Goal: Check status

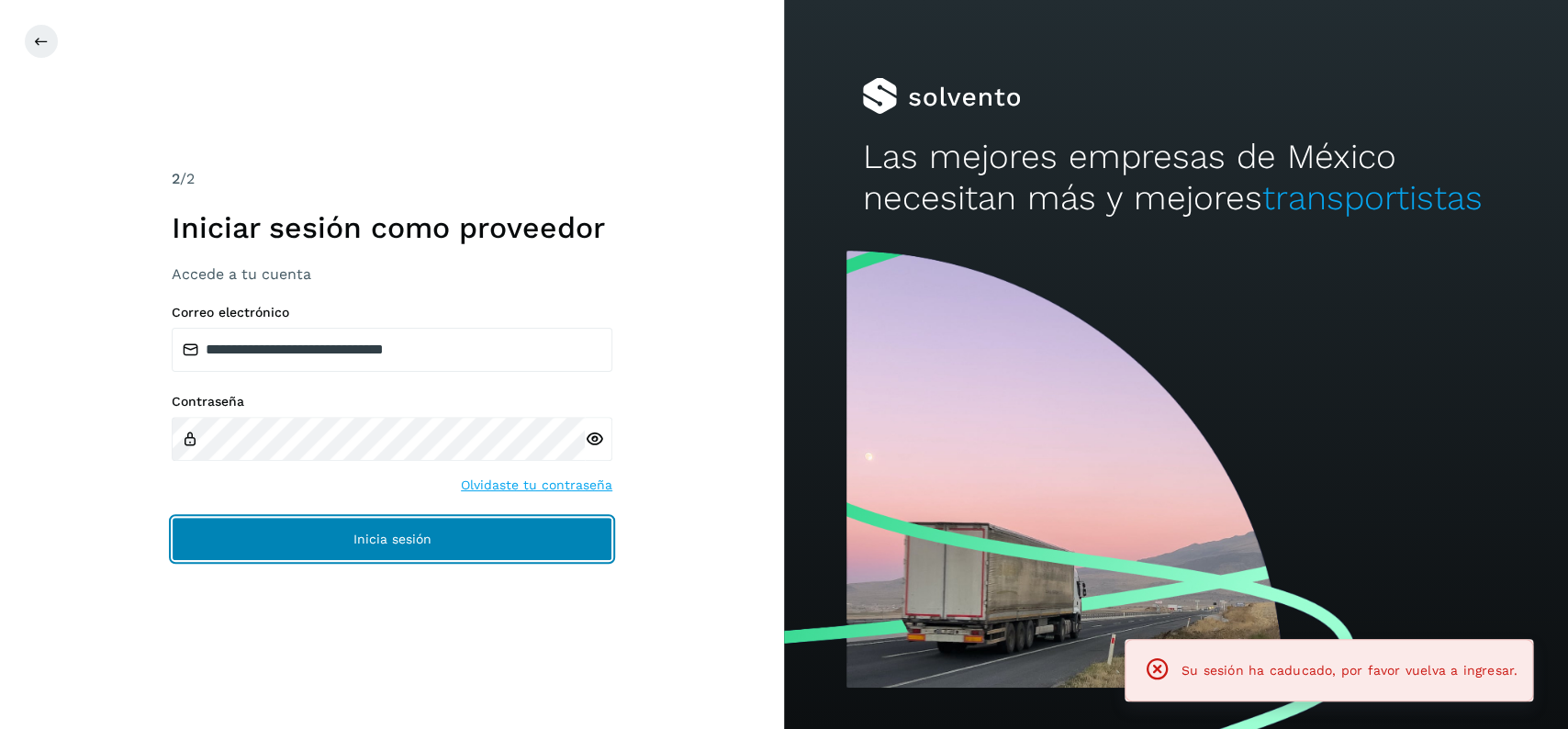
click at [463, 540] on button "Inicia sesión" at bounding box center [392, 539] width 441 height 44
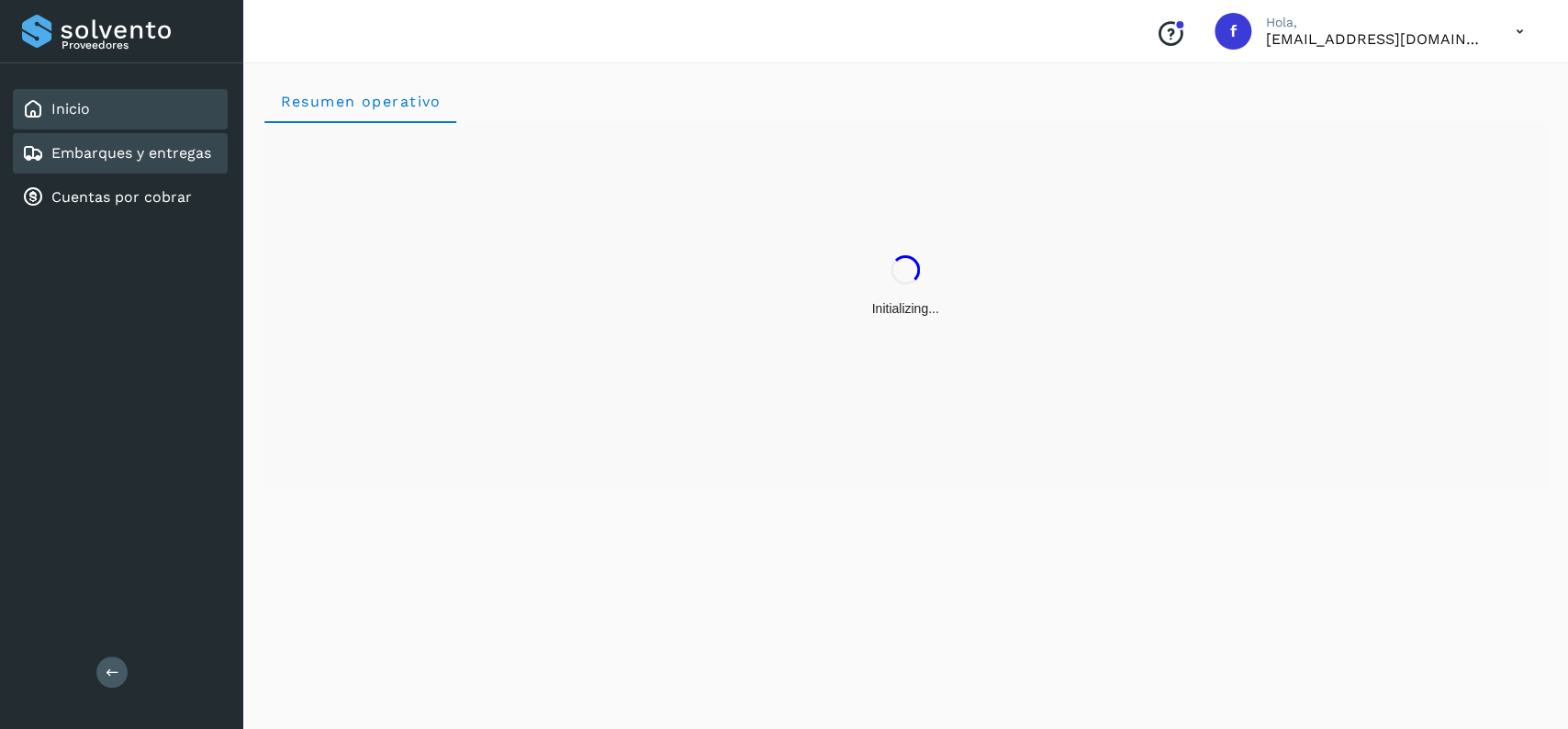
click at [138, 133] on div "Embarques y entregas" at bounding box center [120, 153] width 215 height 41
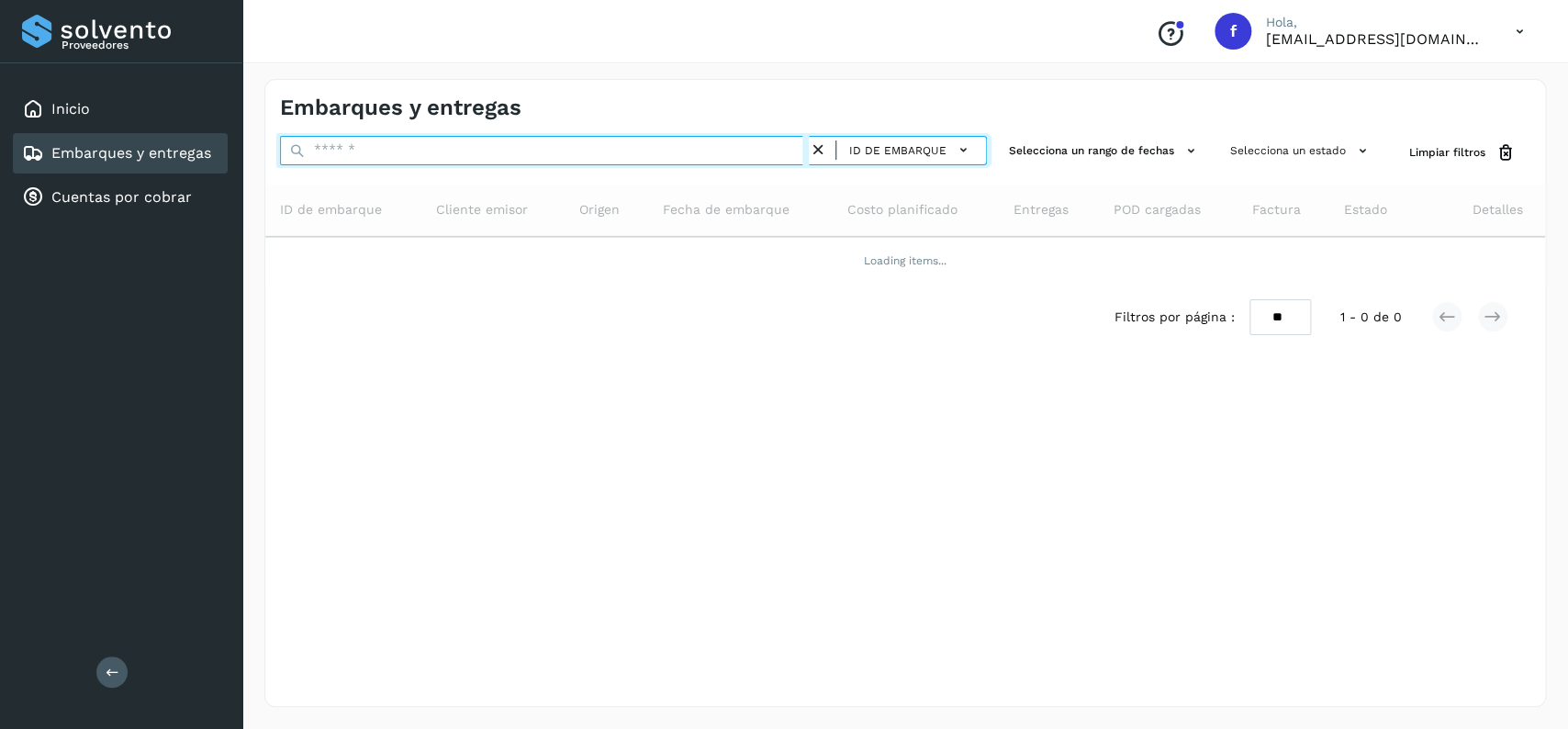
click at [360, 147] on input "text" at bounding box center [545, 150] width 529 height 29
paste input "**********"
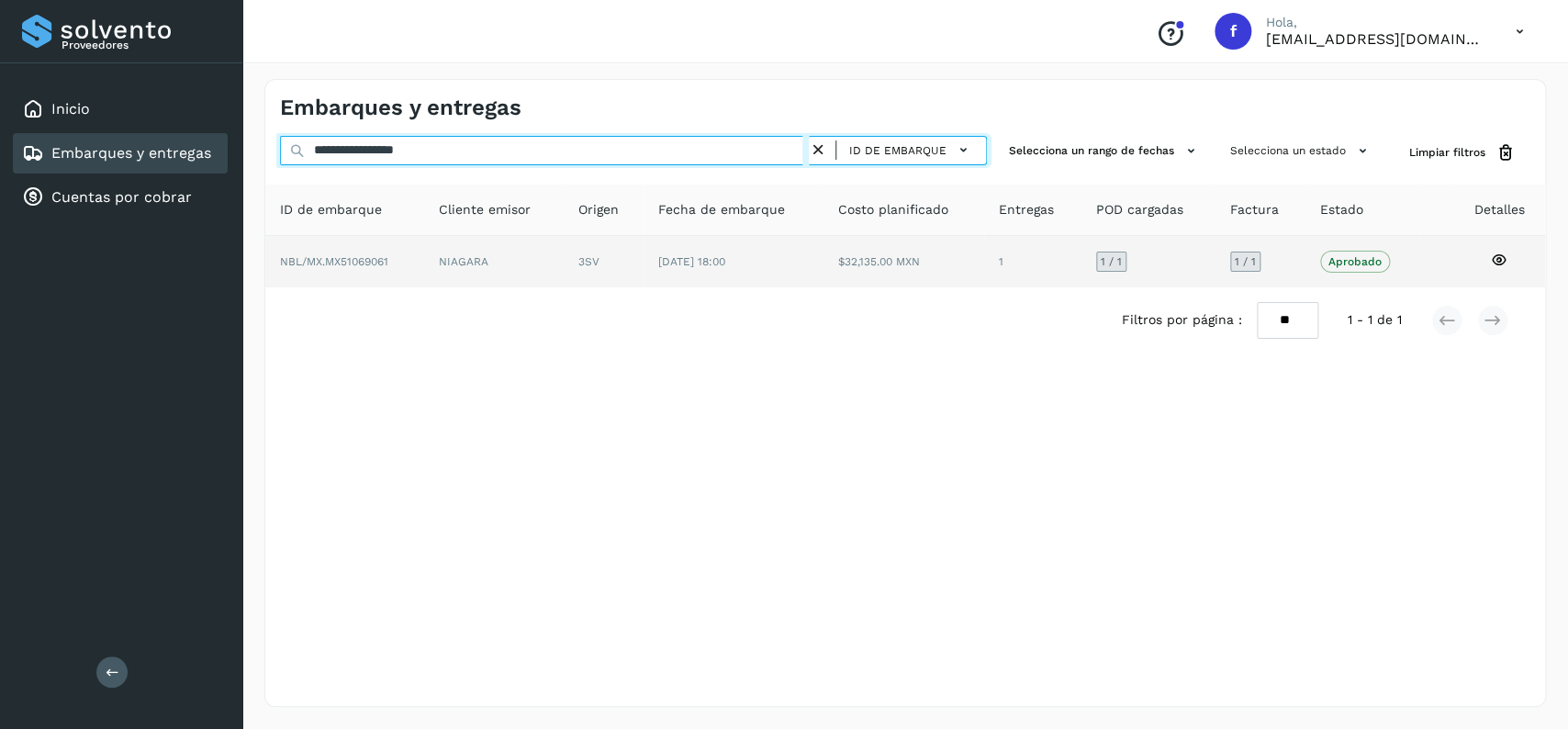
type input "**********"
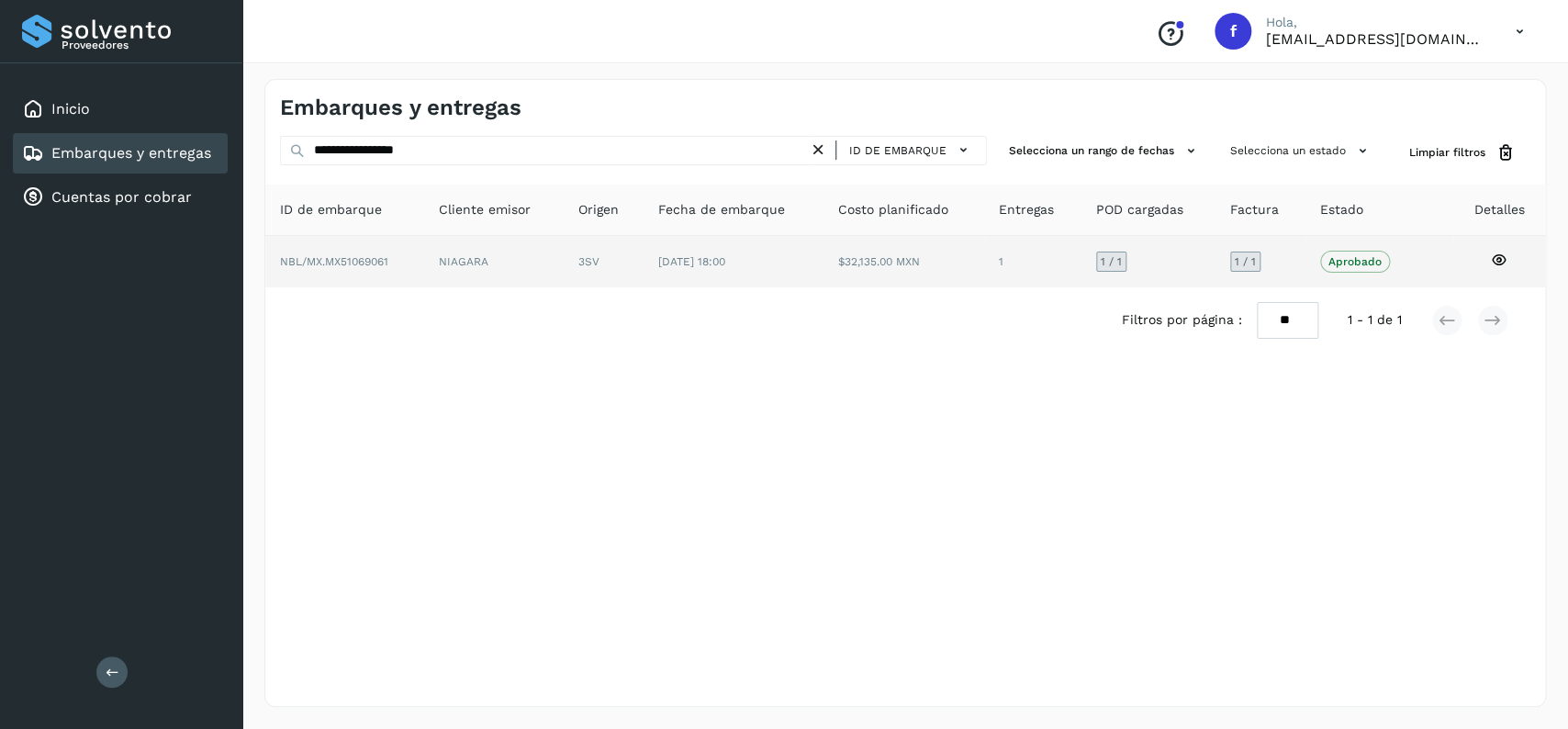
click at [984, 272] on td "$32,135.00 MXN" at bounding box center [1033, 262] width 98 height 52
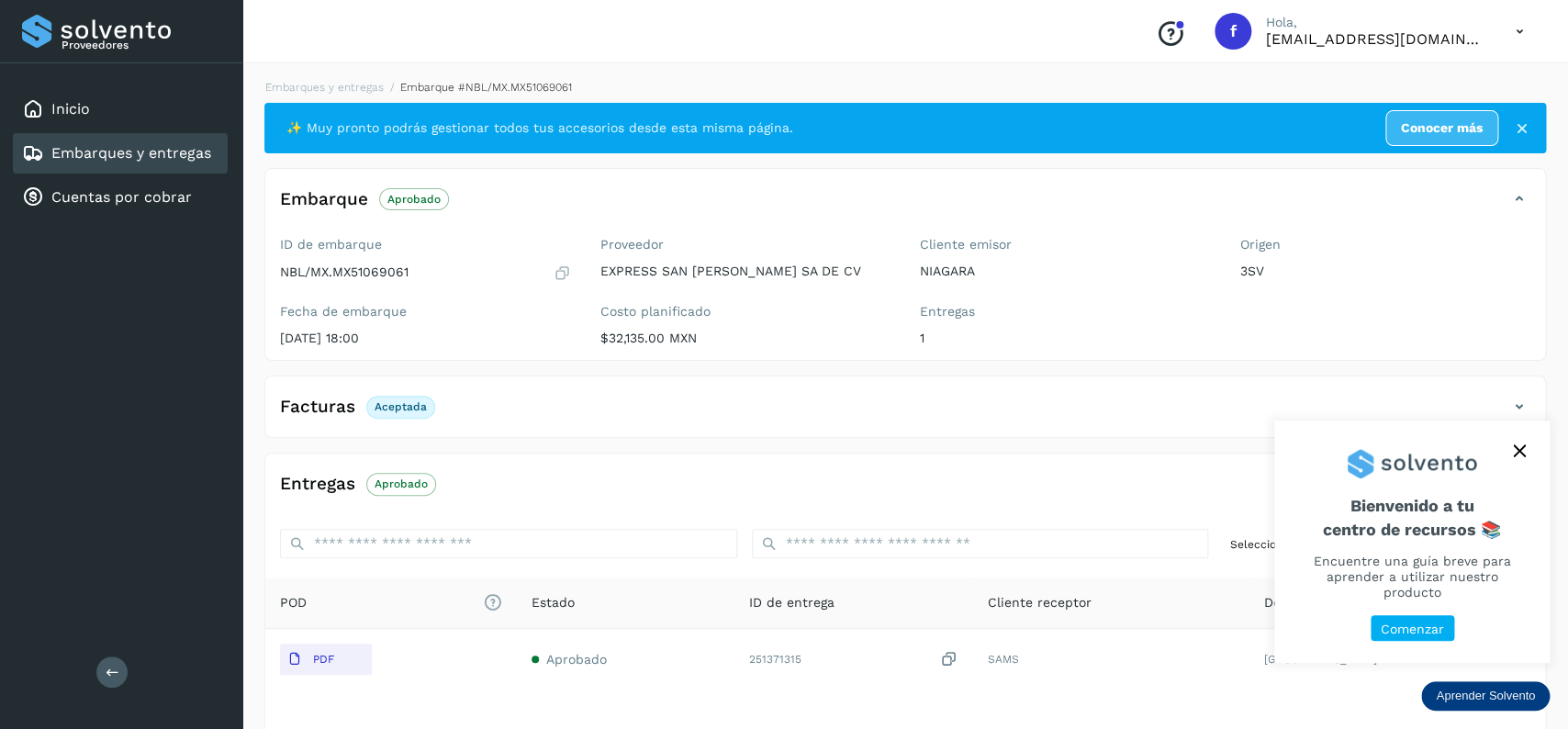
scroll to position [143, 0]
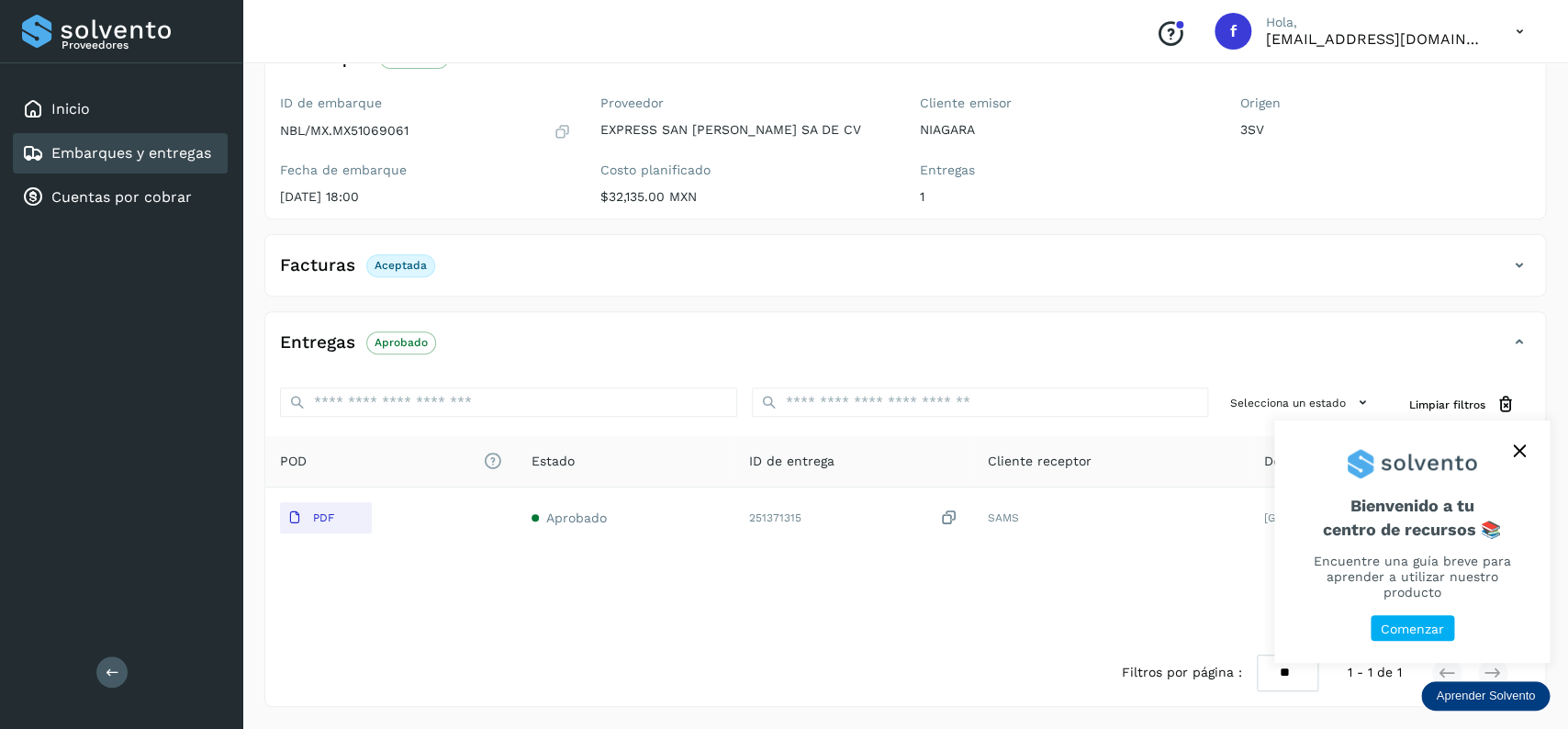
click at [519, 269] on div "Facturas Aceptada" at bounding box center [887, 265] width 1244 height 31
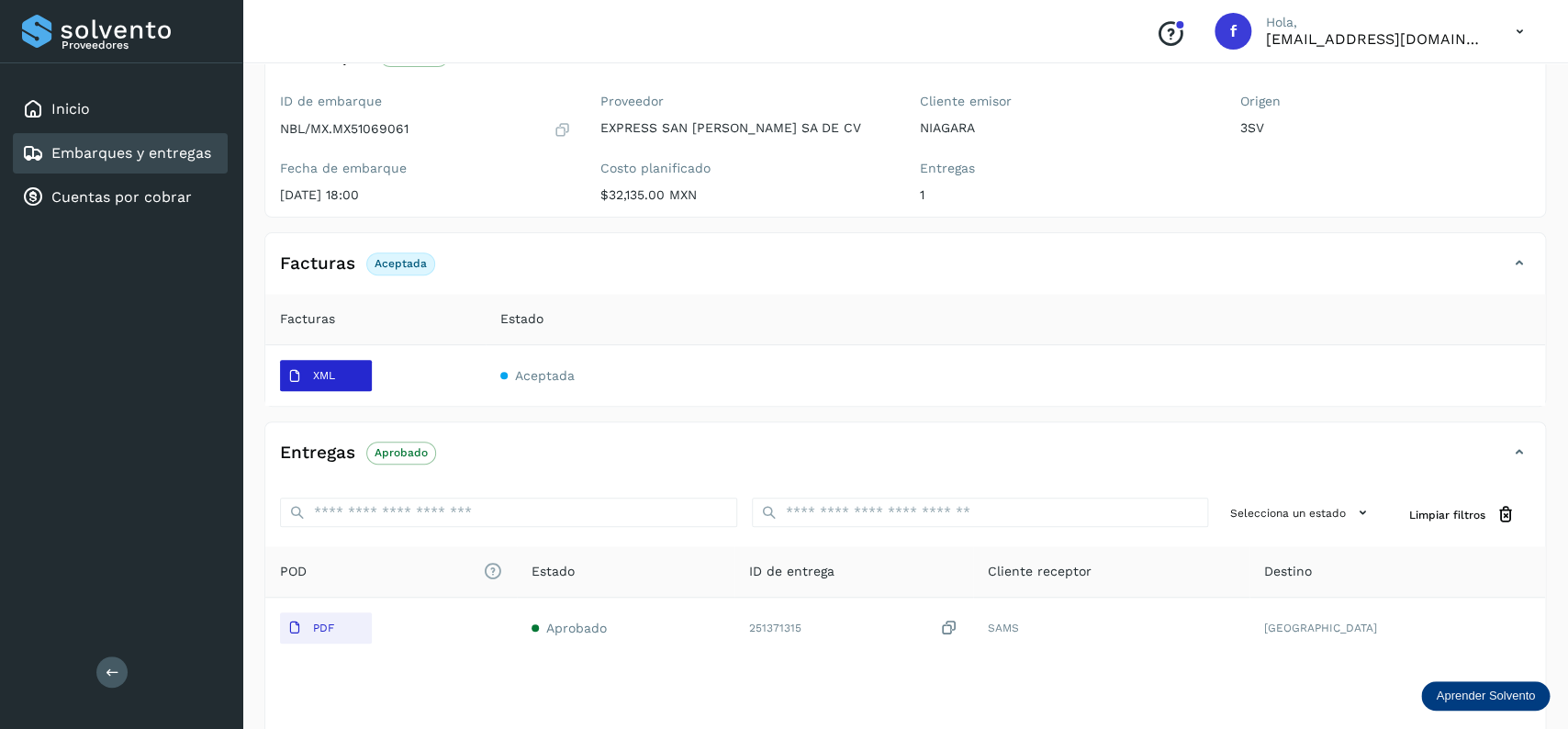
click at [344, 368] on button "XML" at bounding box center [326, 375] width 92 height 31
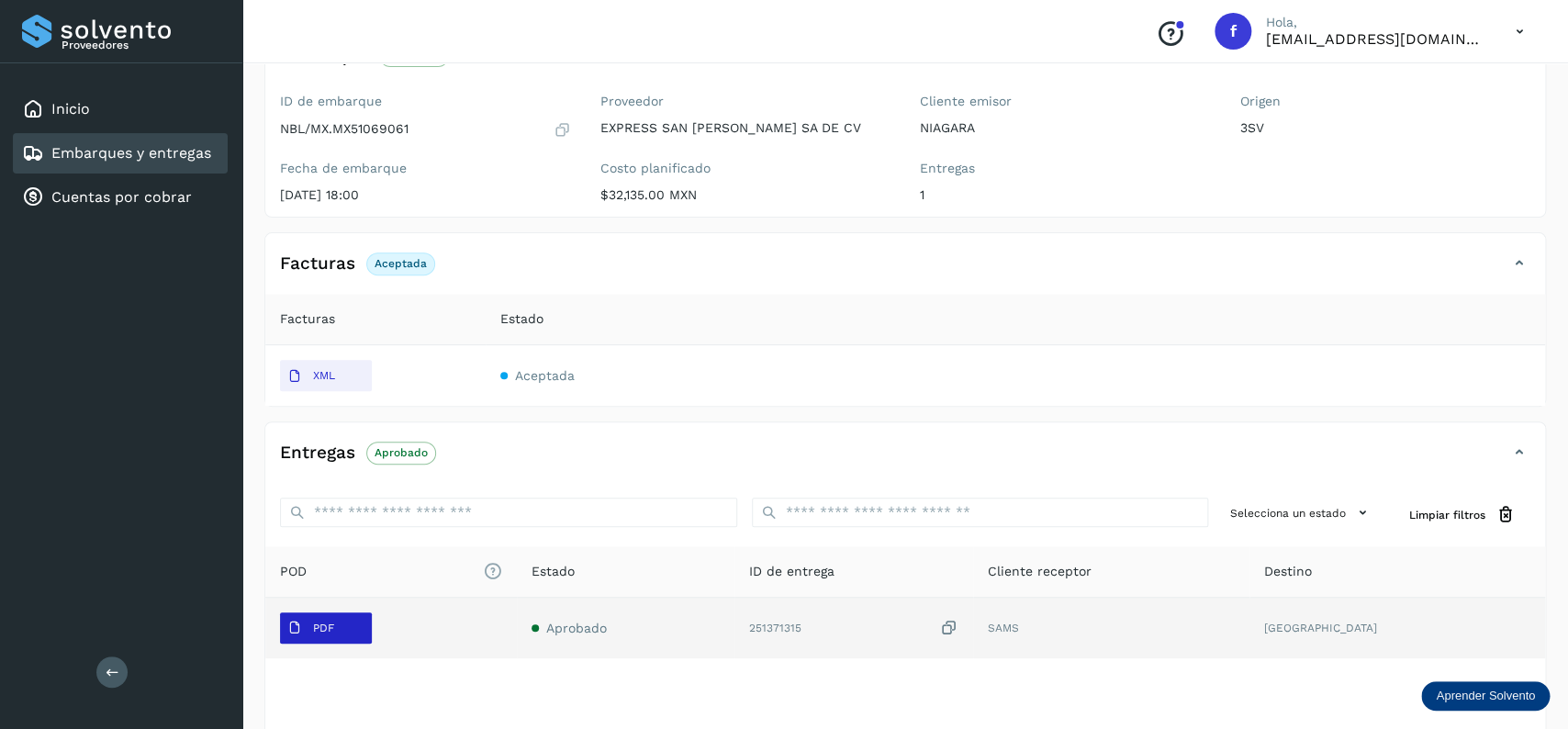
click at [338, 616] on span "PDF" at bounding box center [311, 628] width 62 height 29
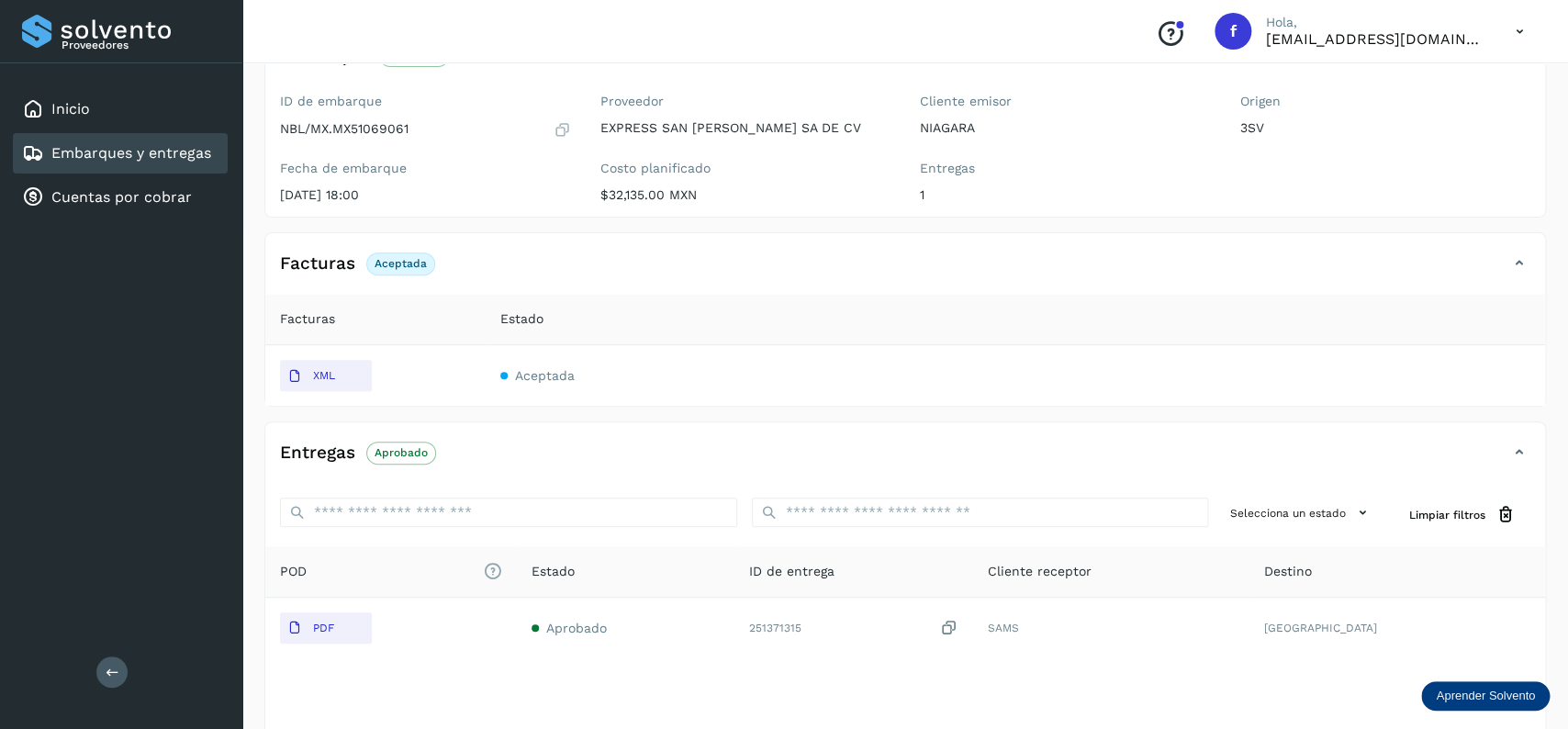
click at [545, 371] on span "Aceptada" at bounding box center [545, 375] width 60 height 15
click at [138, 159] on link "Embarques y entregas" at bounding box center [131, 152] width 159 height 18
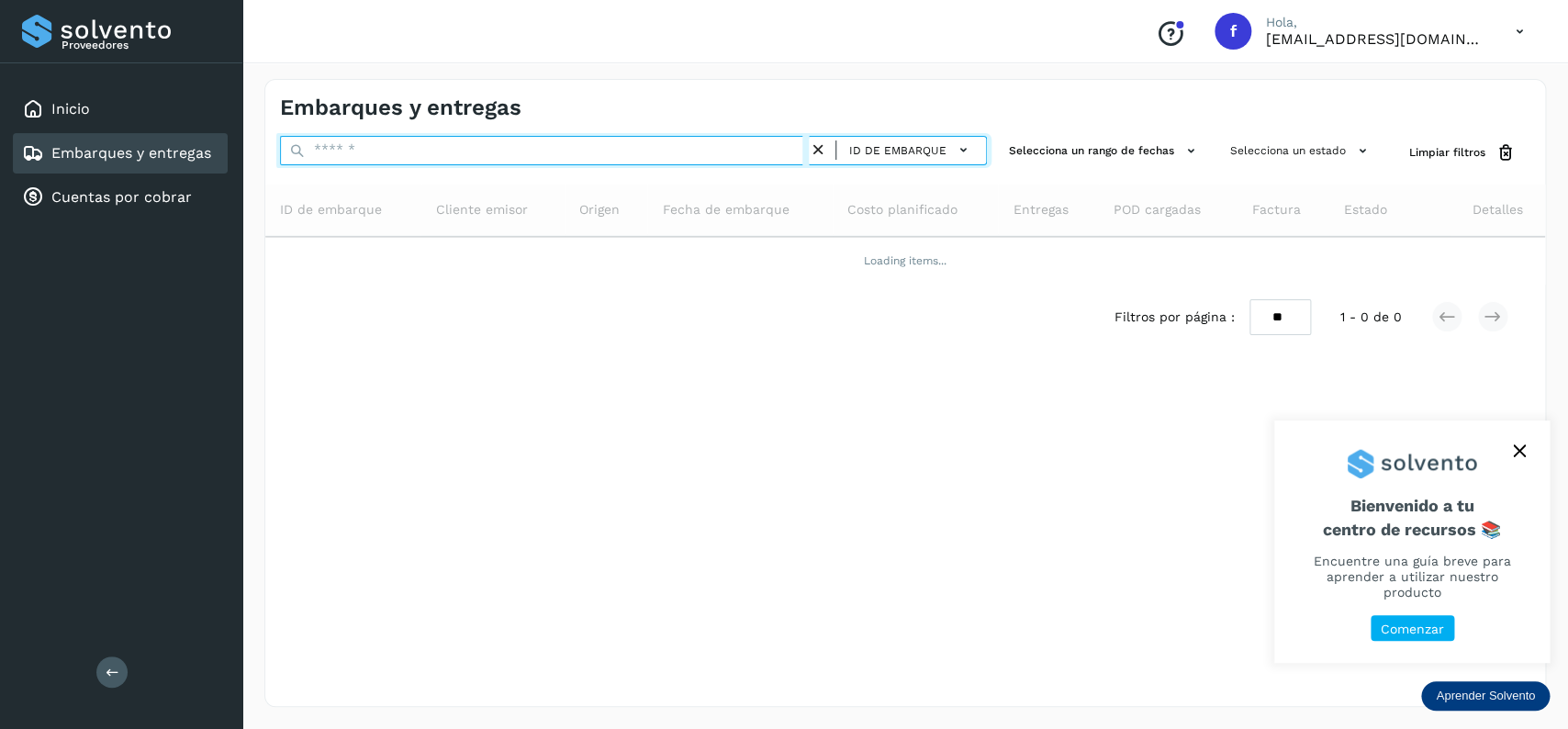
click at [464, 145] on input "text" at bounding box center [545, 150] width 529 height 29
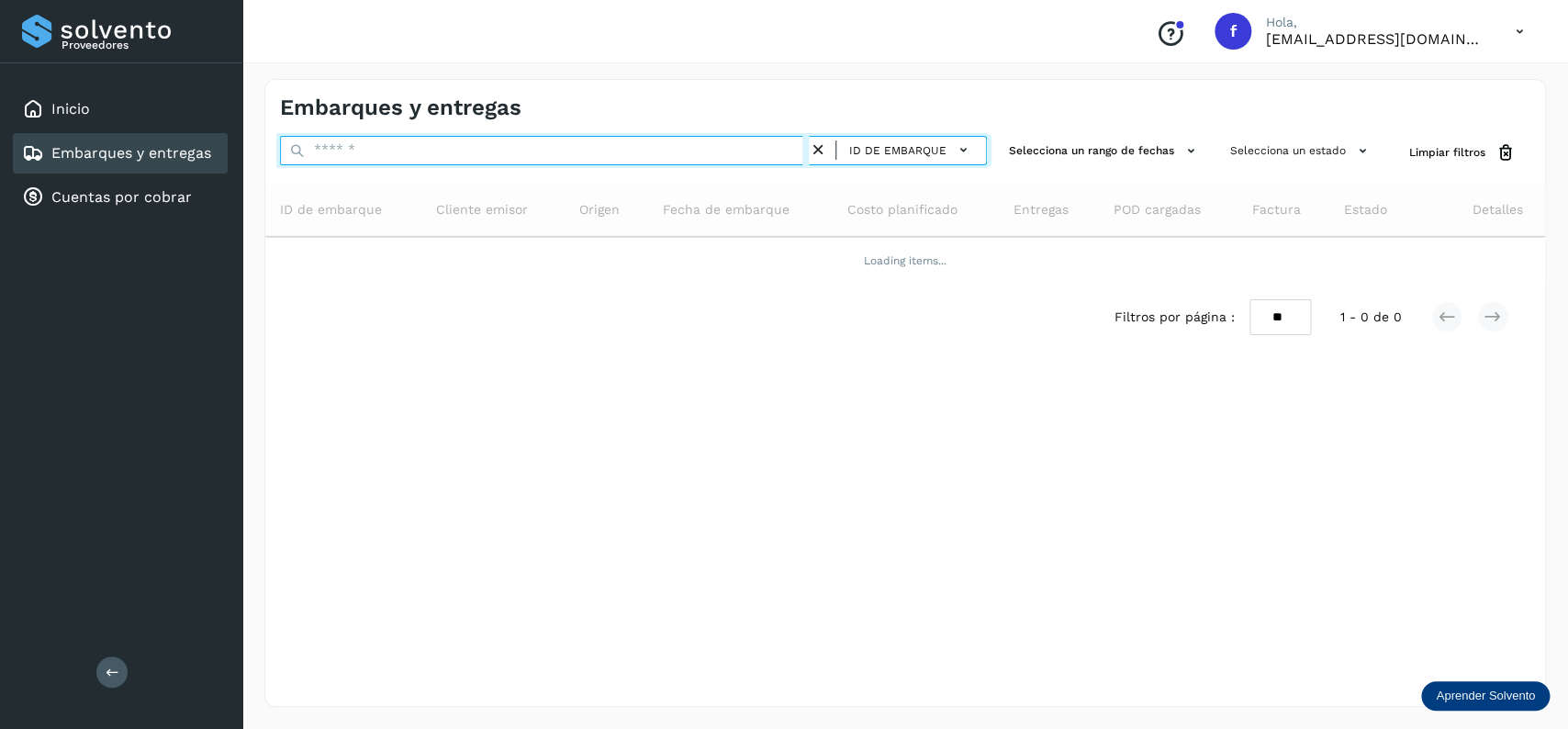
click at [464, 145] on input "text" at bounding box center [545, 150] width 529 height 29
paste input "**********"
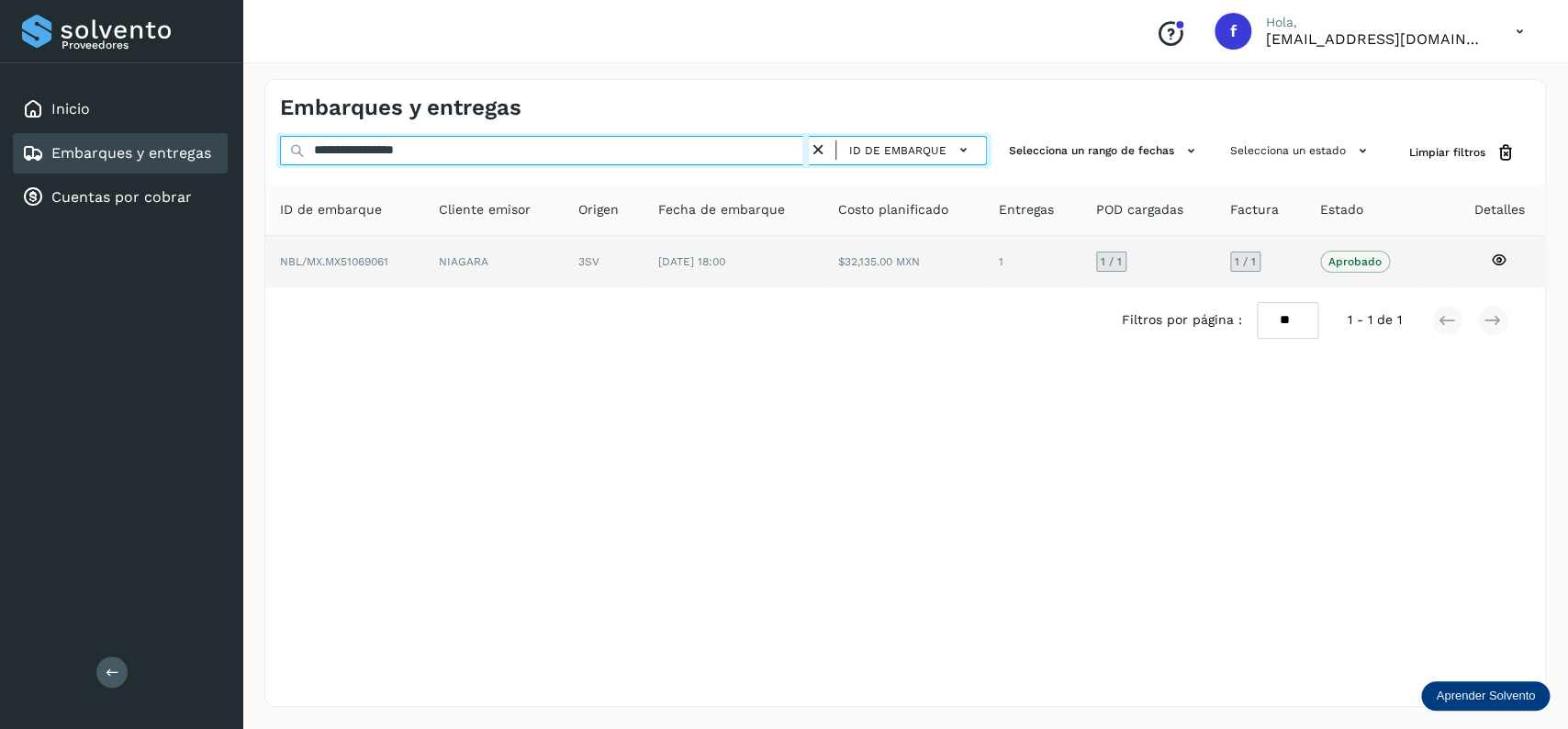
type input "**********"
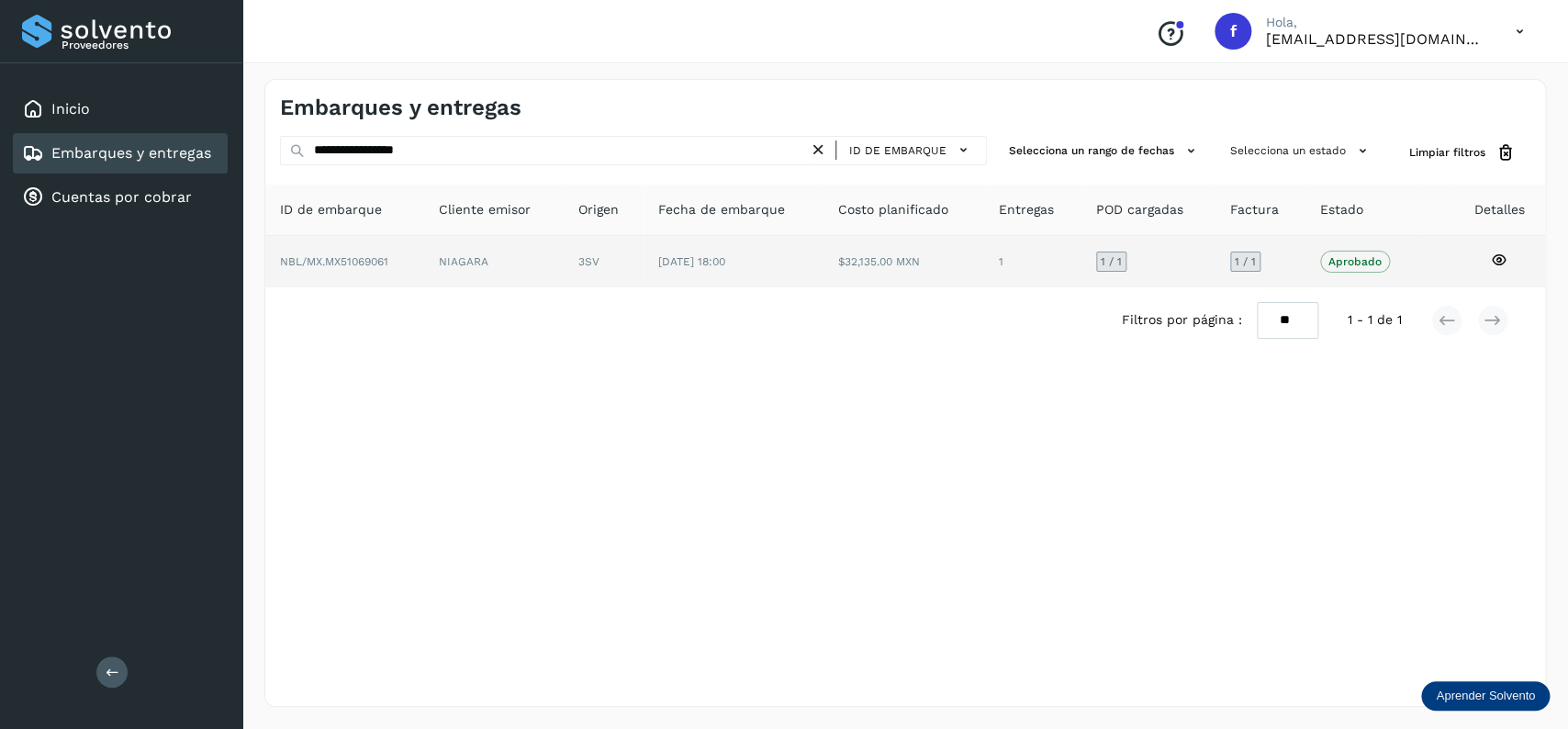
click at [823, 248] on td "[DATE] 18:00" at bounding box center [903, 262] width 160 height 52
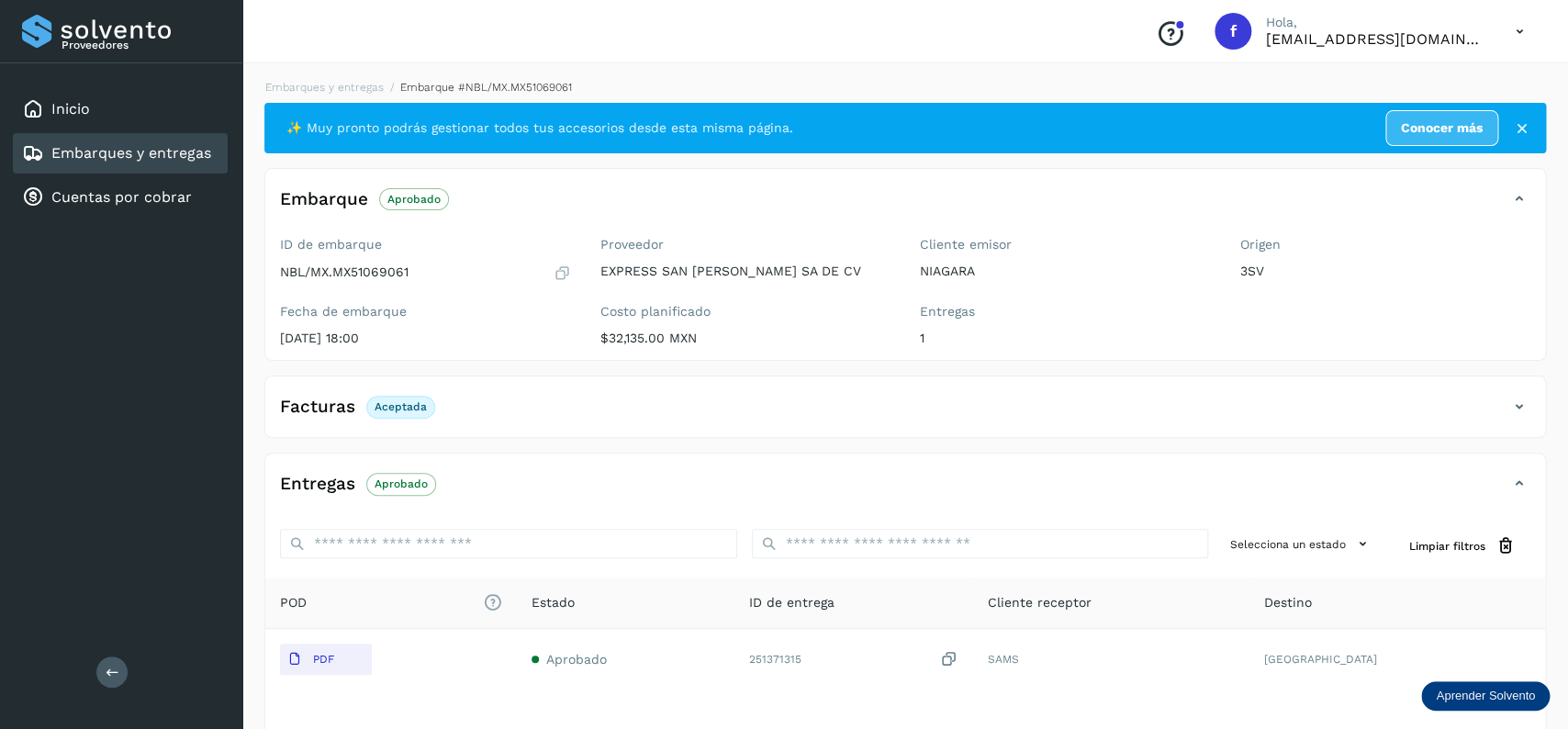
click at [566, 276] on icon at bounding box center [562, 273] width 18 height 18
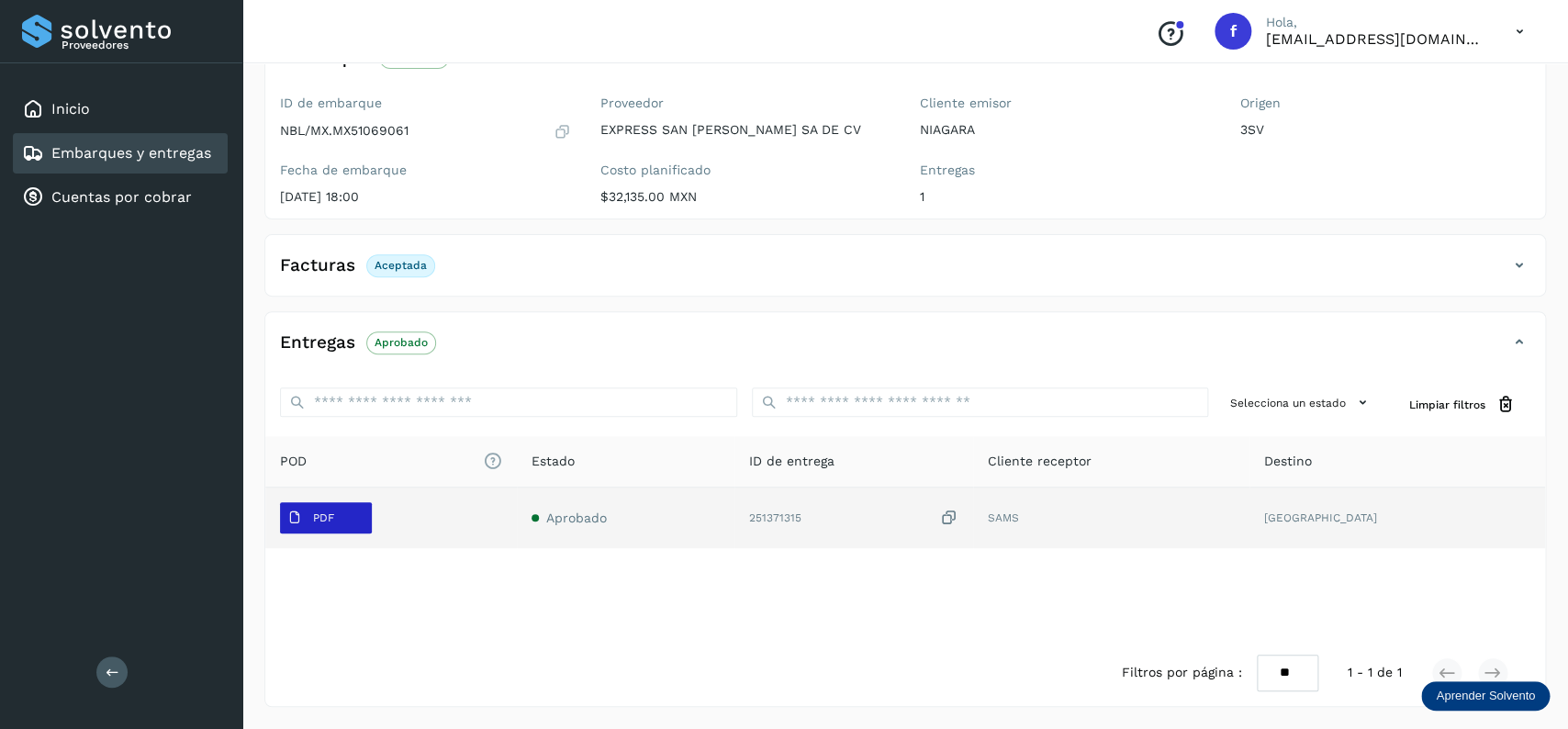
click at [339, 515] on span "PDF" at bounding box center [311, 518] width 62 height 29
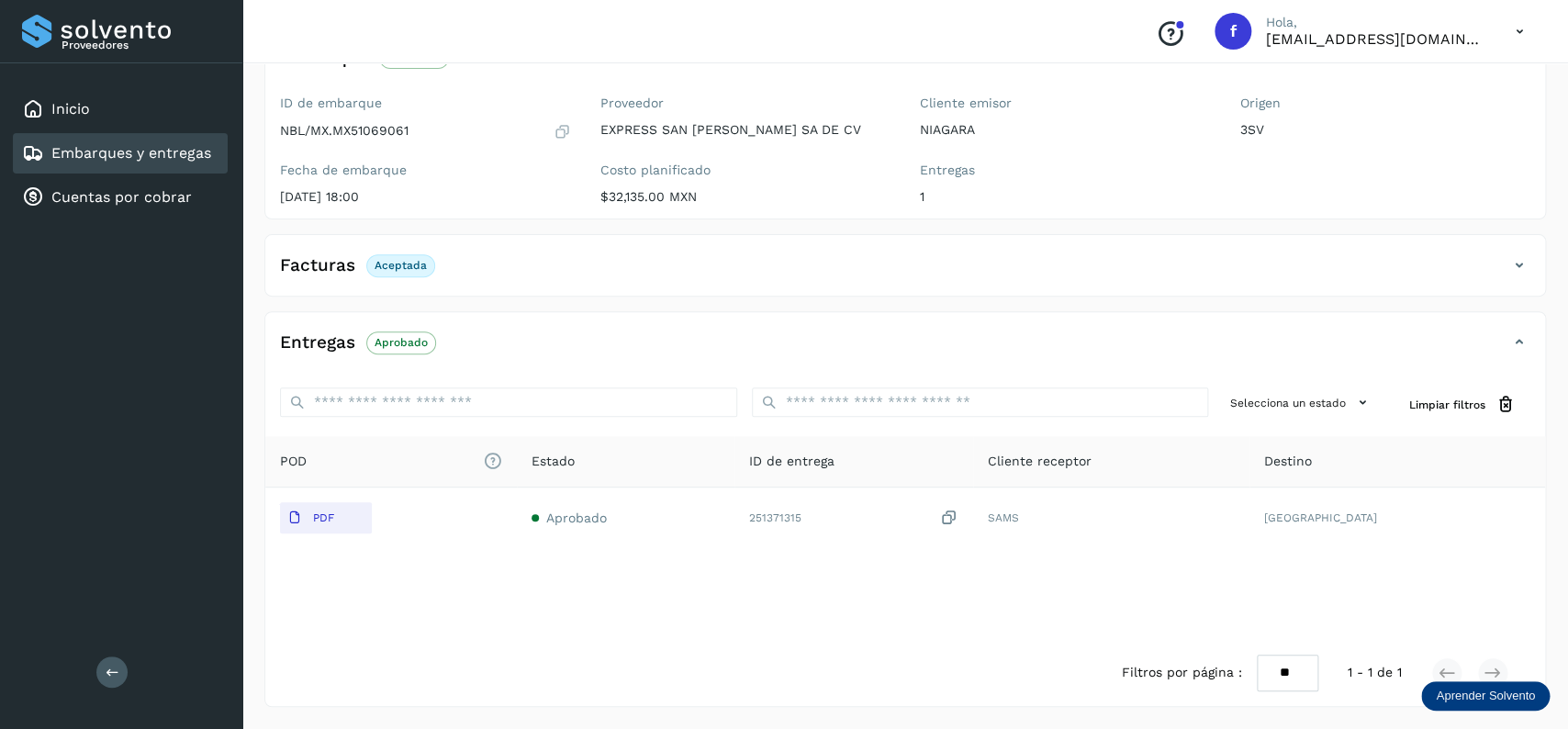
scroll to position [0, 0]
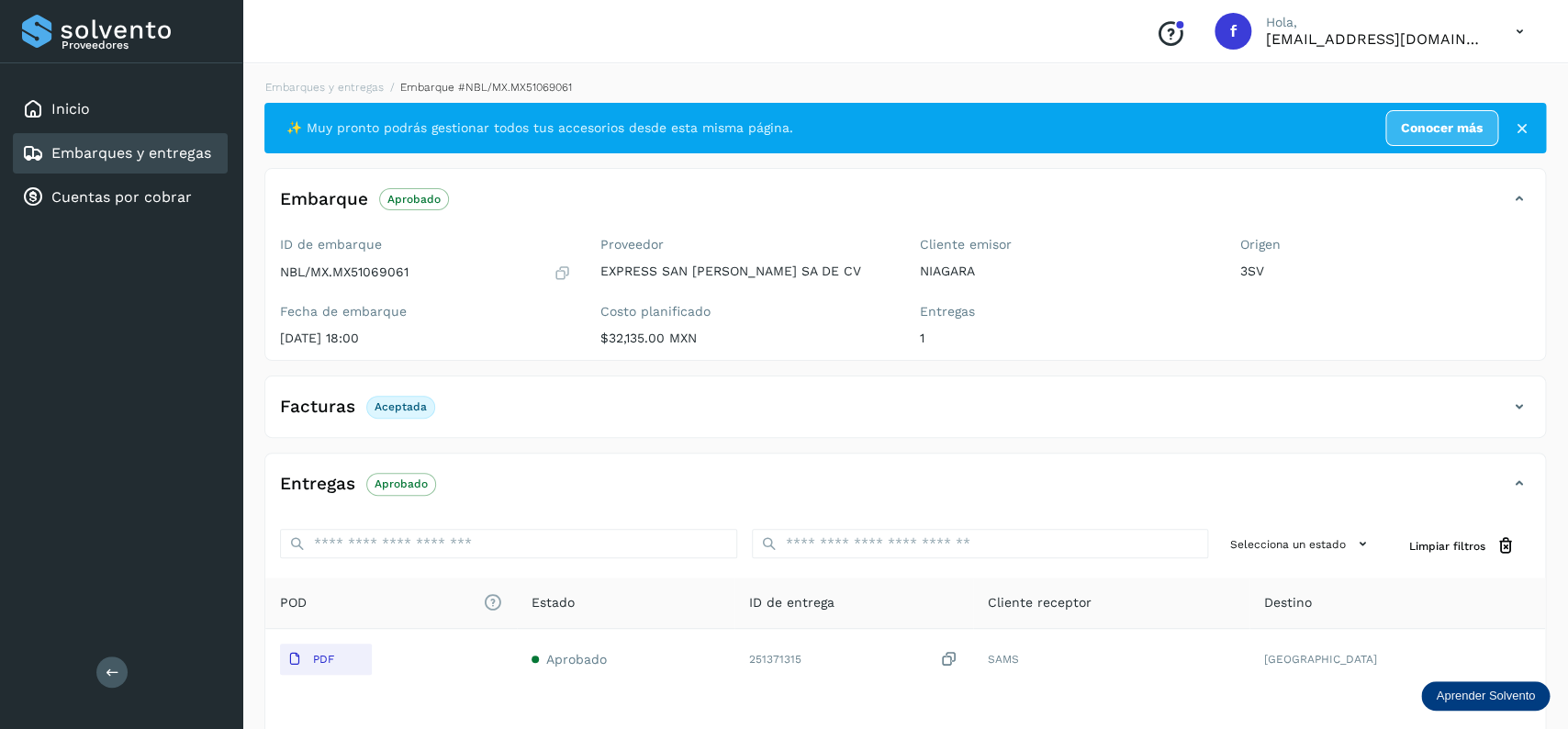
click at [128, 163] on div "Embarques y entregas" at bounding box center [120, 153] width 215 height 41
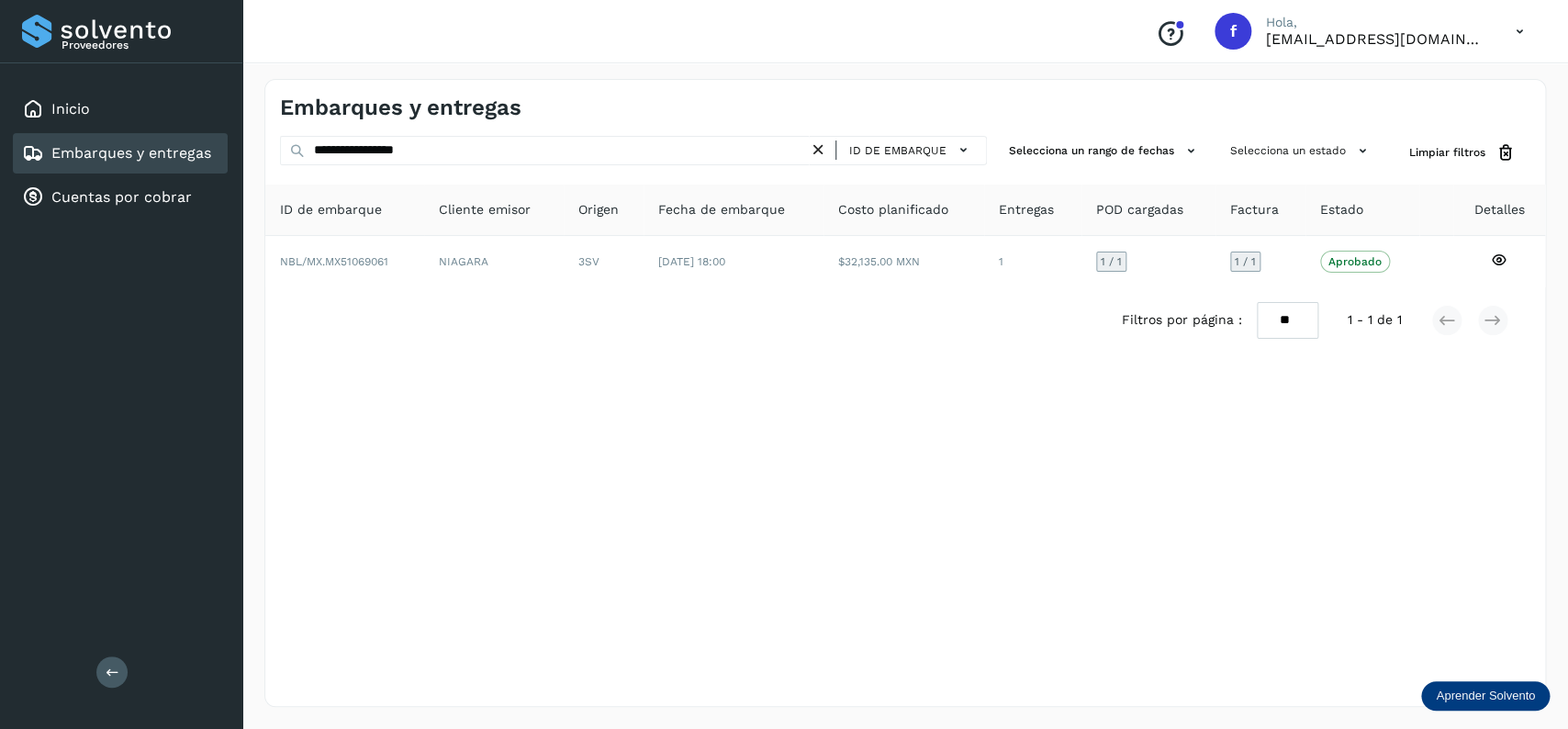
click at [825, 149] on icon at bounding box center [818, 149] width 19 height 19
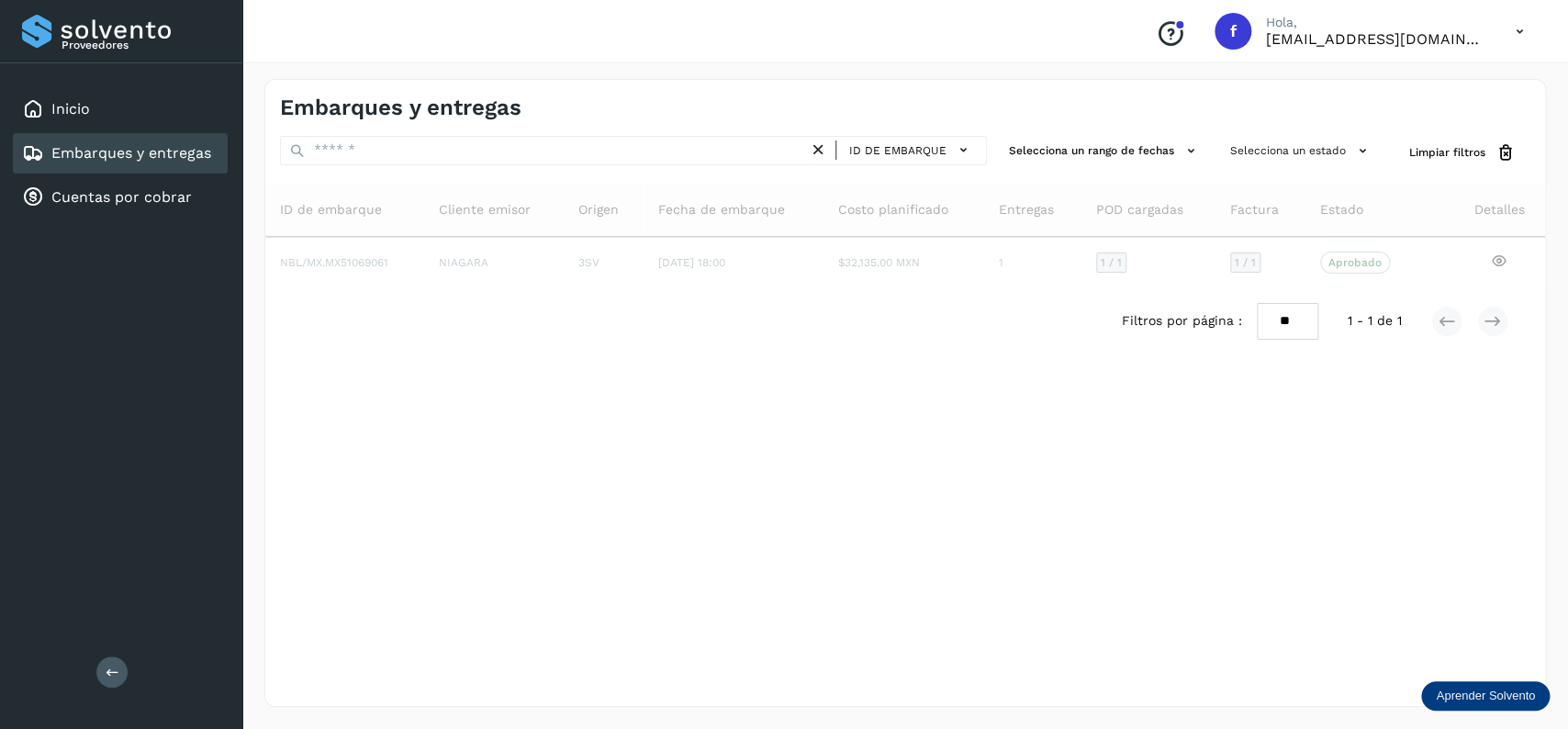
click at [549, 170] on div "ID de embarque Selecciona un rango de fechas Selecciona un estado Limpiar filtr…" at bounding box center [905, 244] width 1279 height 218
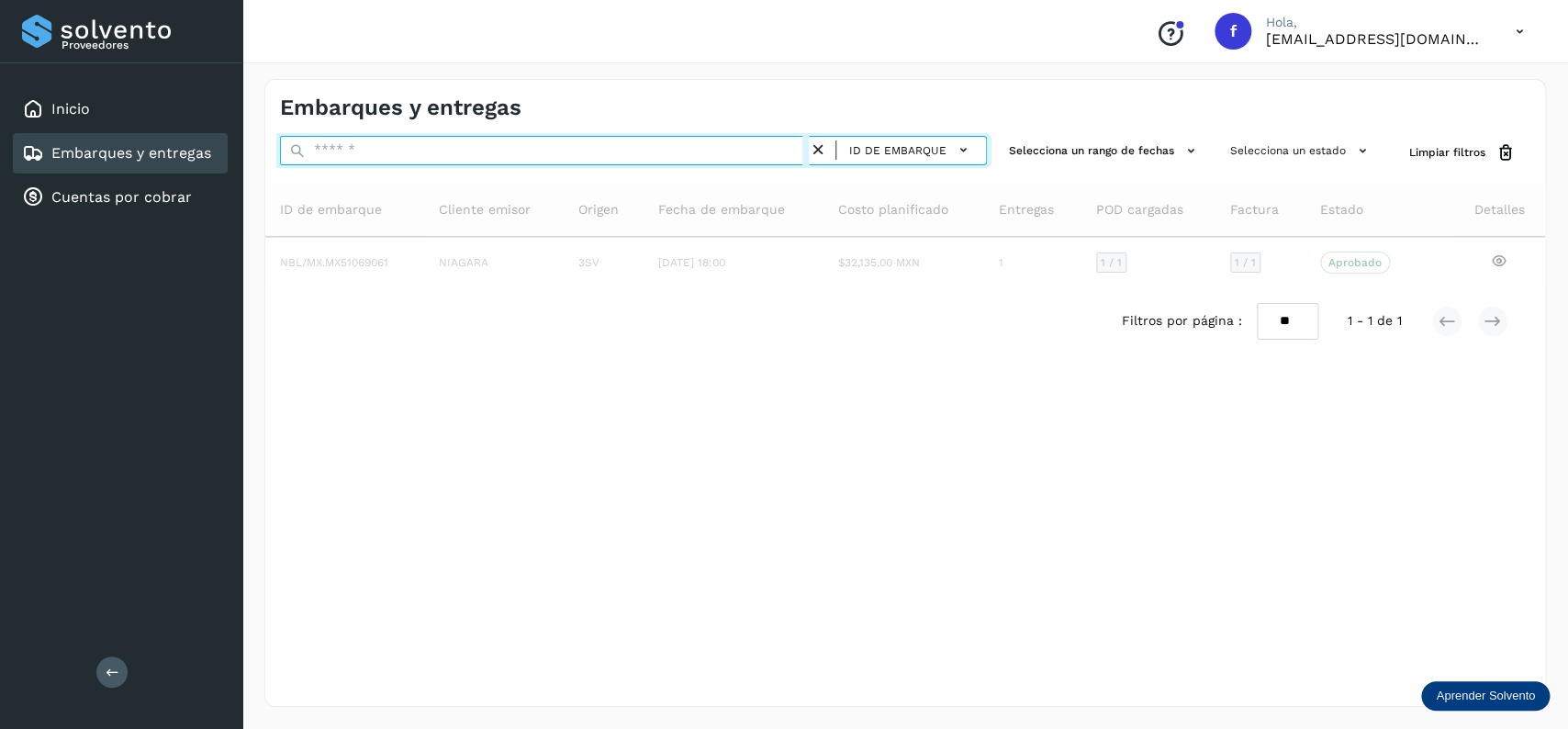
click at [528, 141] on input "text" at bounding box center [545, 150] width 529 height 29
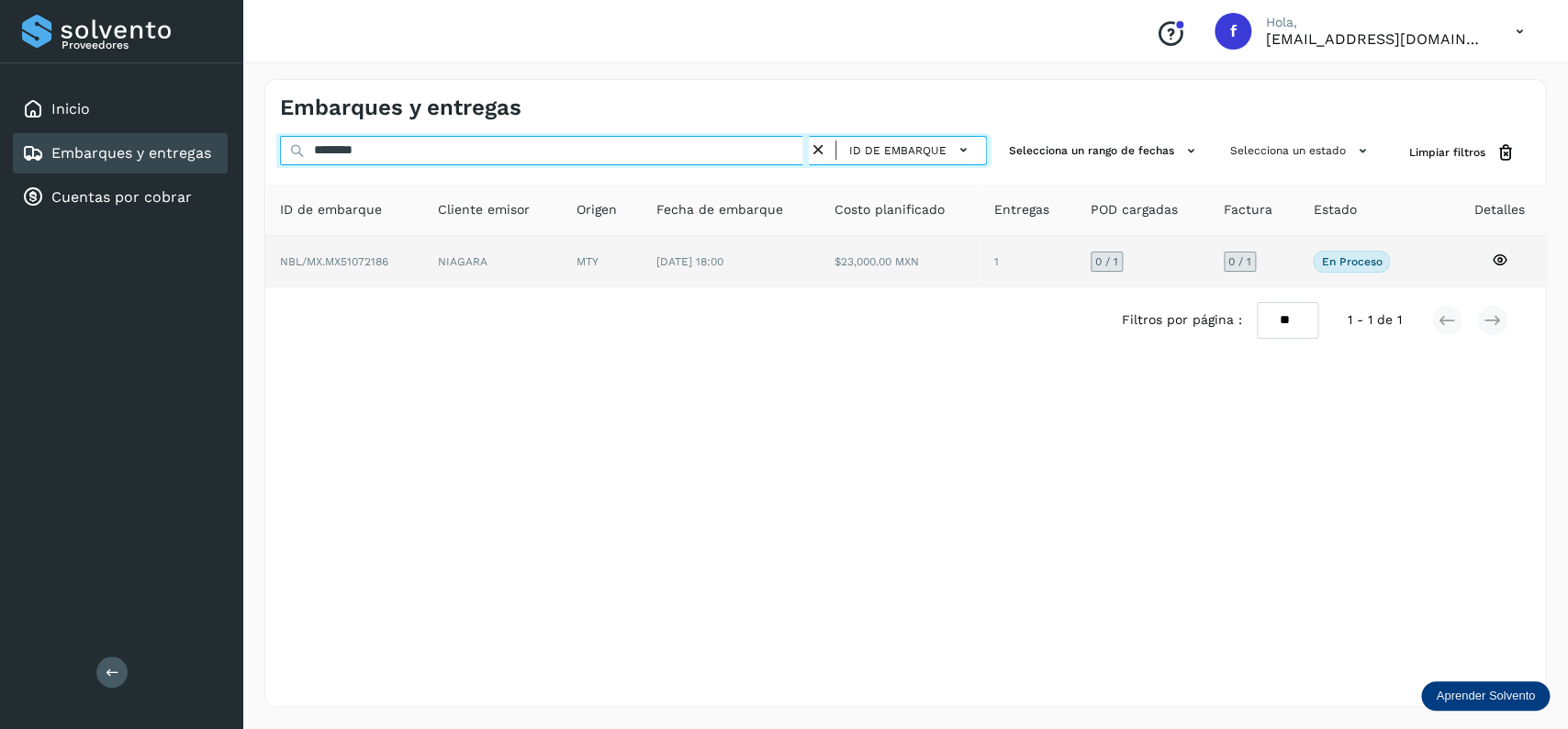
type input "********"
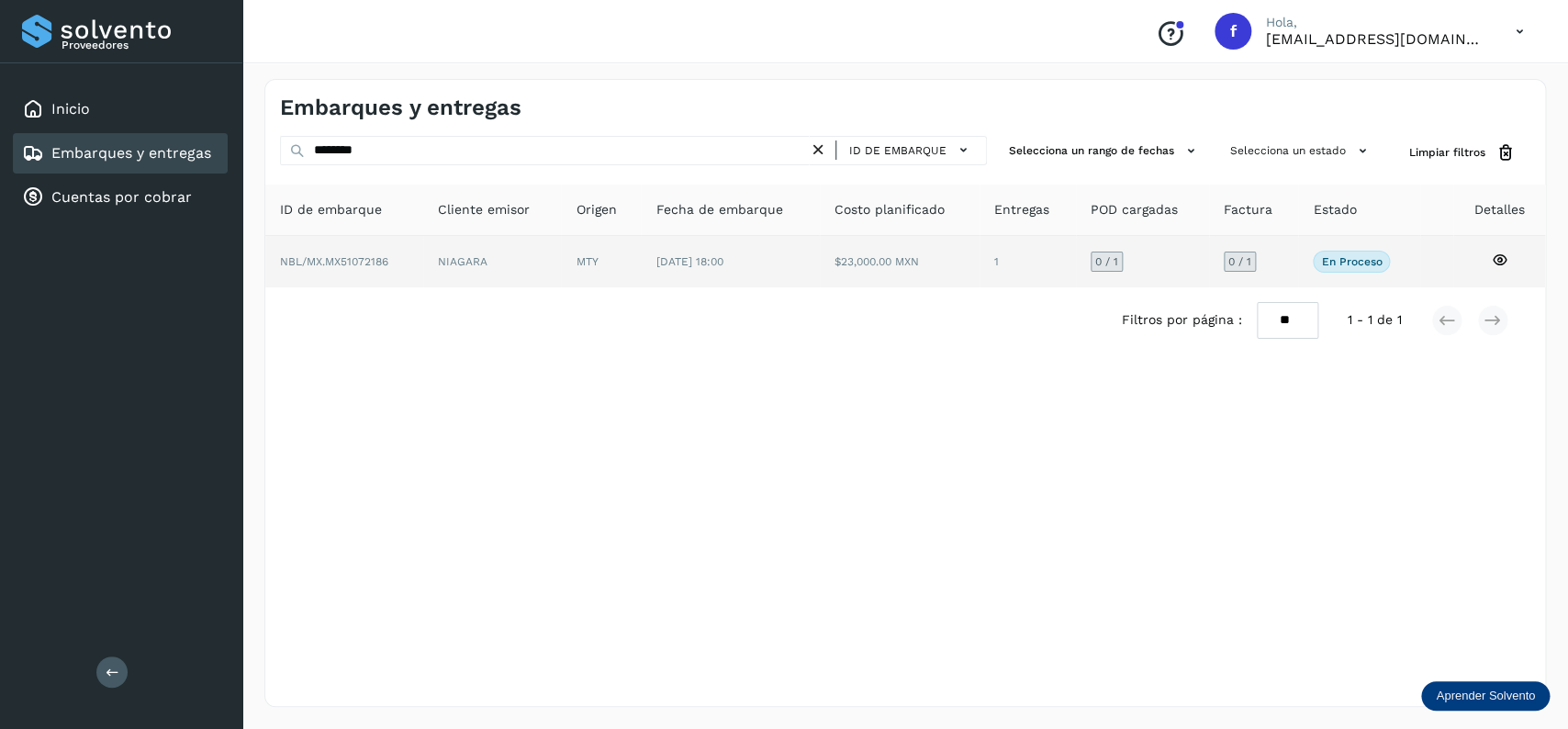
click at [561, 283] on td "NIAGARA" at bounding box center [601, 262] width 80 height 52
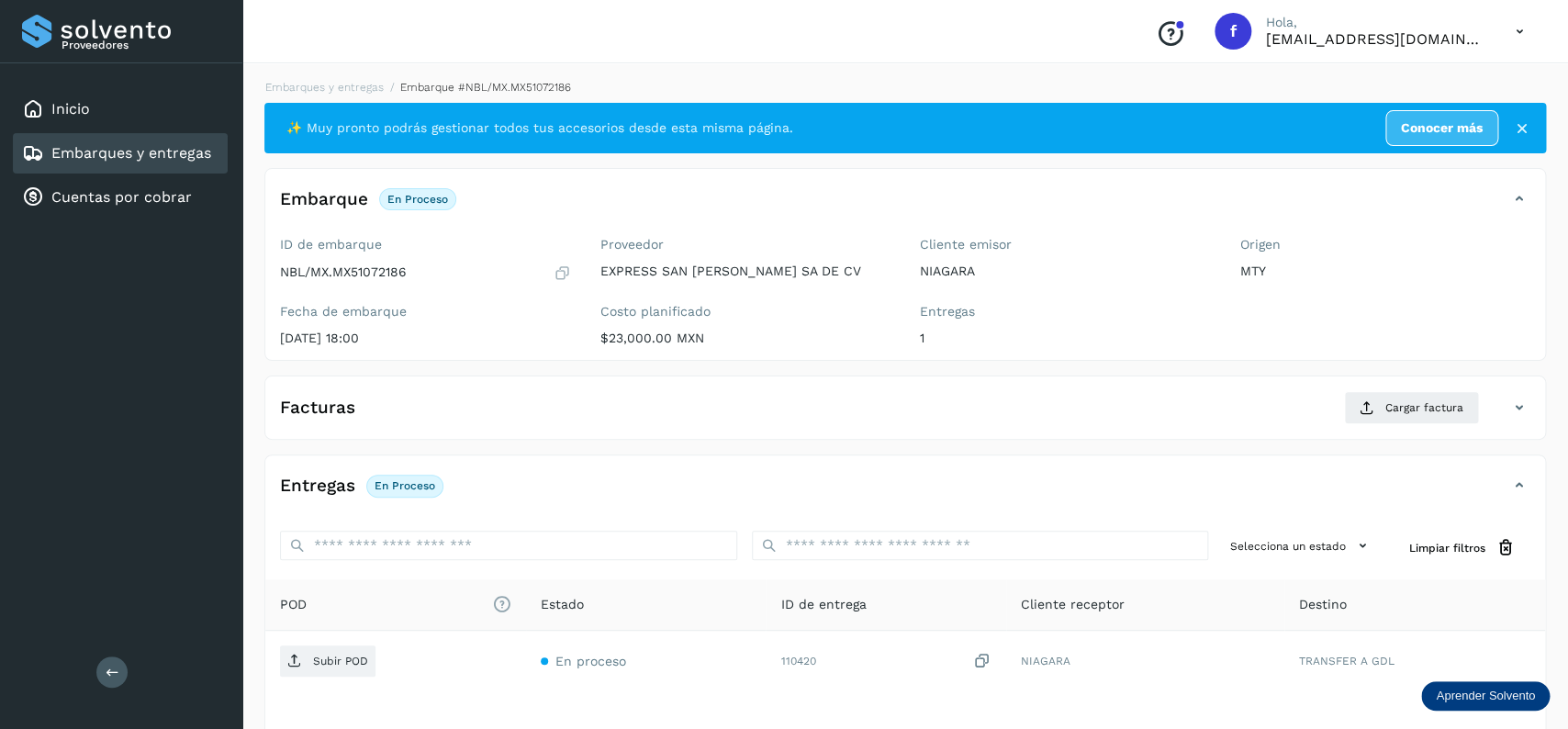
click at [1018, 424] on div "Facturas Cargar factura" at bounding box center [887, 407] width 1244 height 33
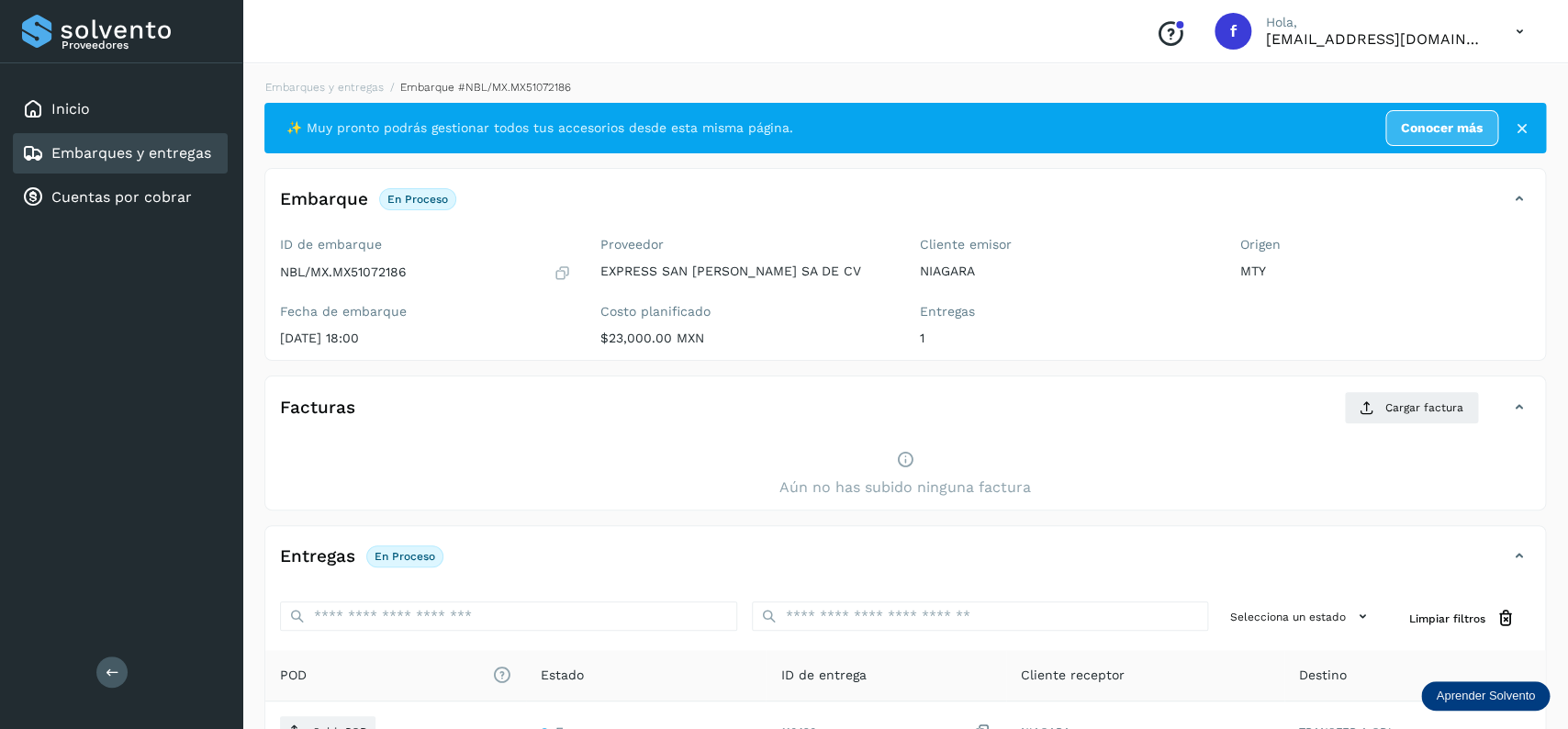
click at [1013, 424] on div "Facturas Cargar factura" at bounding box center [887, 407] width 1244 height 33
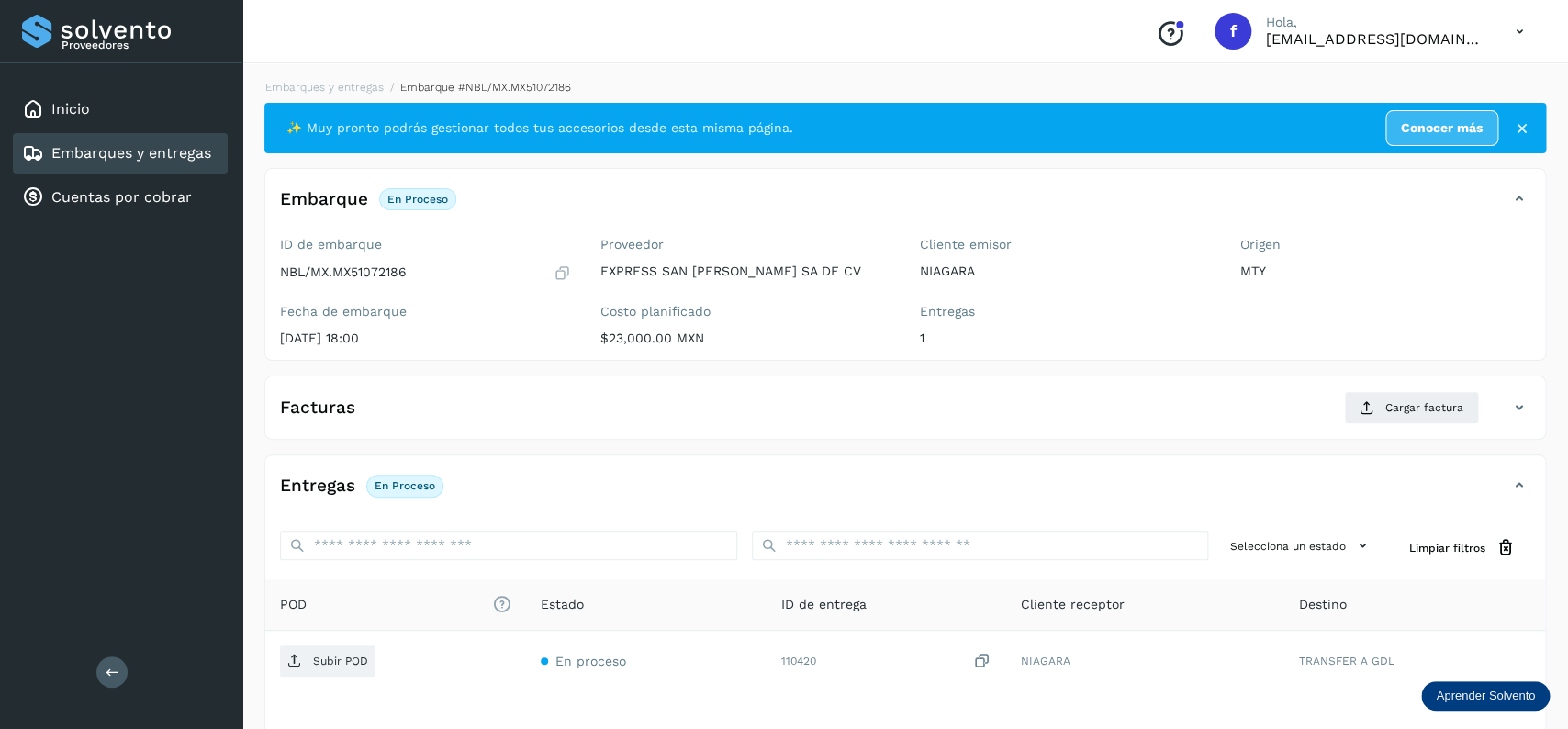
click at [197, 151] on link "Embarques y entregas" at bounding box center [131, 152] width 159 height 18
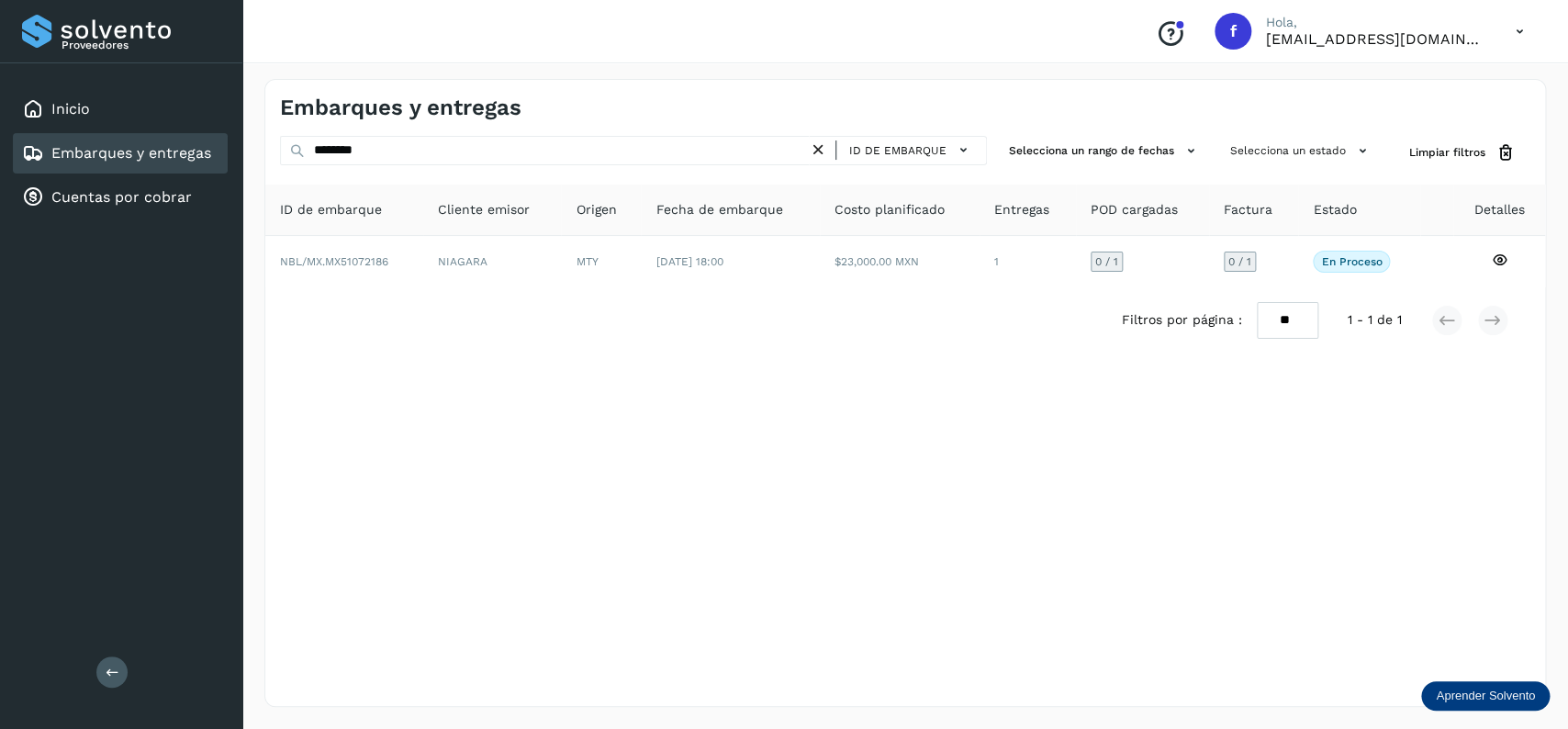
click at [813, 159] on icon at bounding box center [818, 149] width 19 height 19
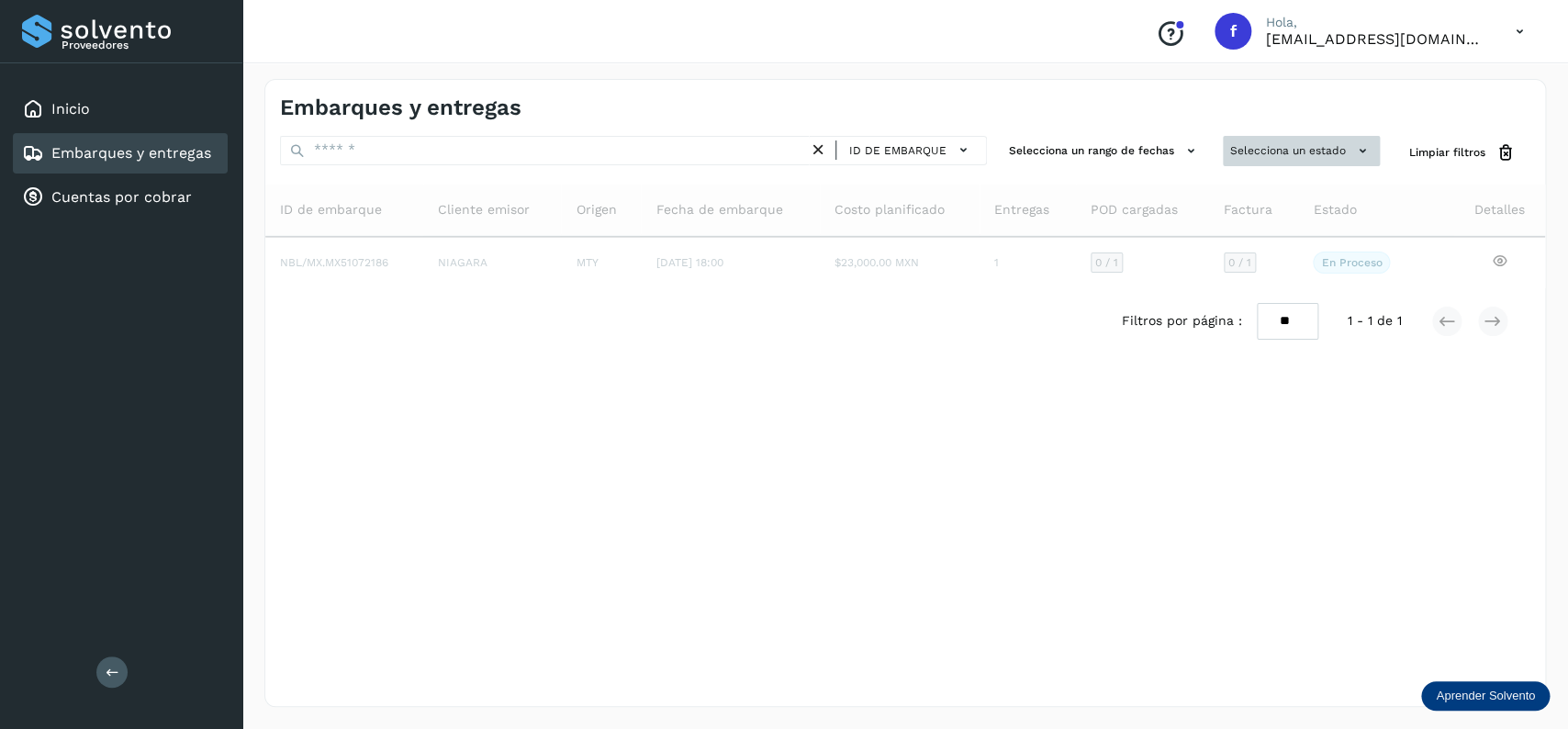
click at [1244, 138] on button "Selecciona un estado" at bounding box center [1302, 150] width 157 height 30
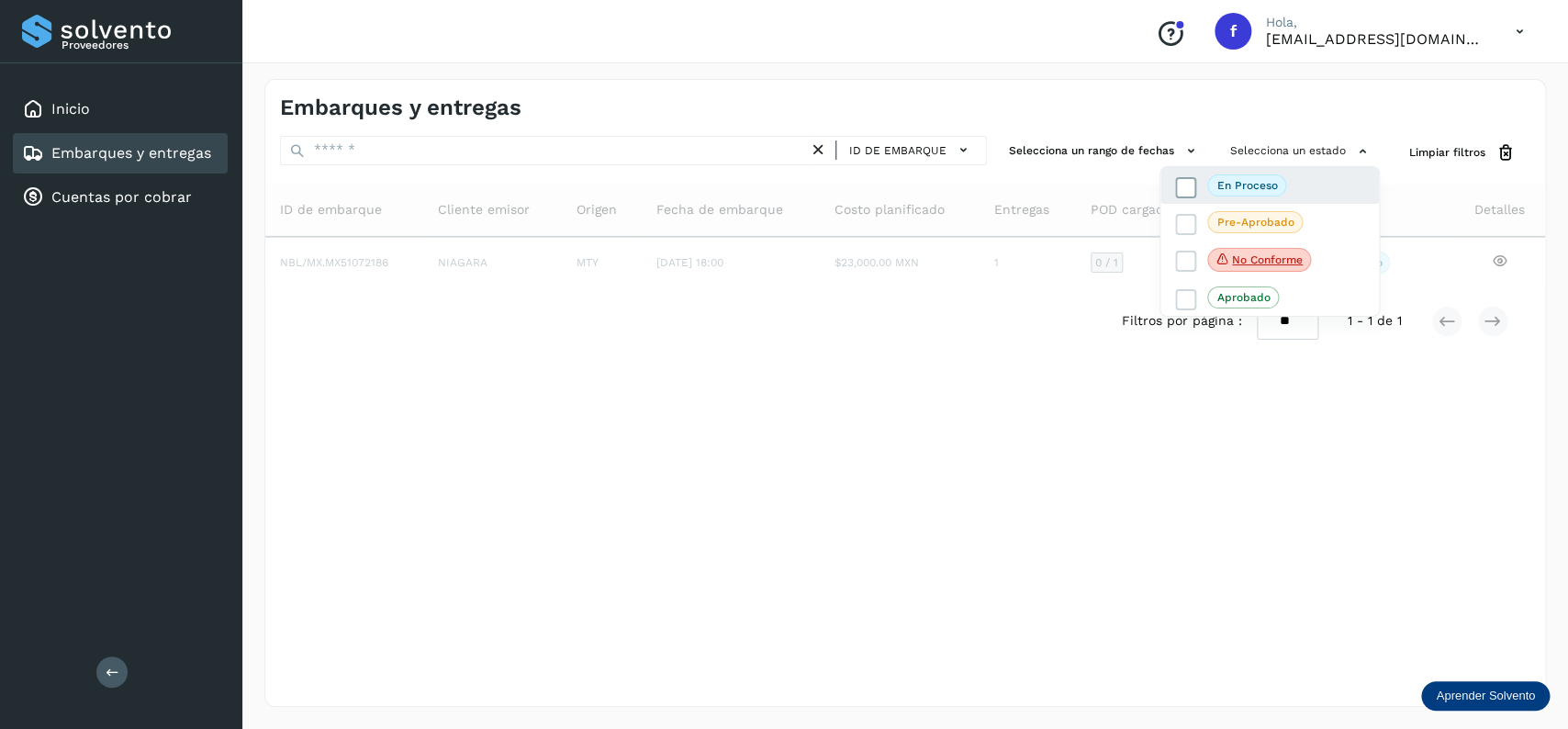
click at [1188, 191] on icon at bounding box center [1186, 187] width 18 height 18
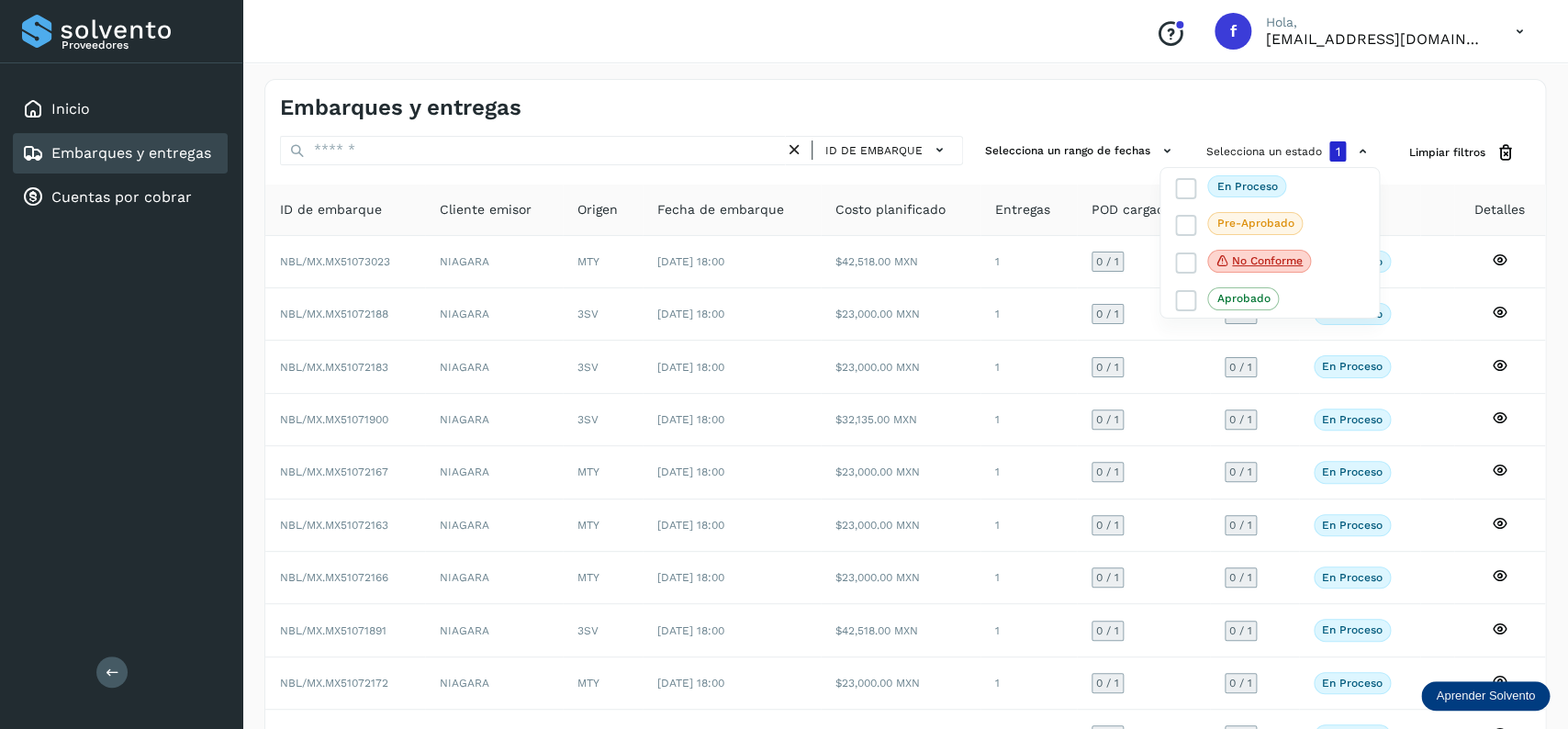
click at [1141, 96] on div at bounding box center [784, 364] width 1568 height 729
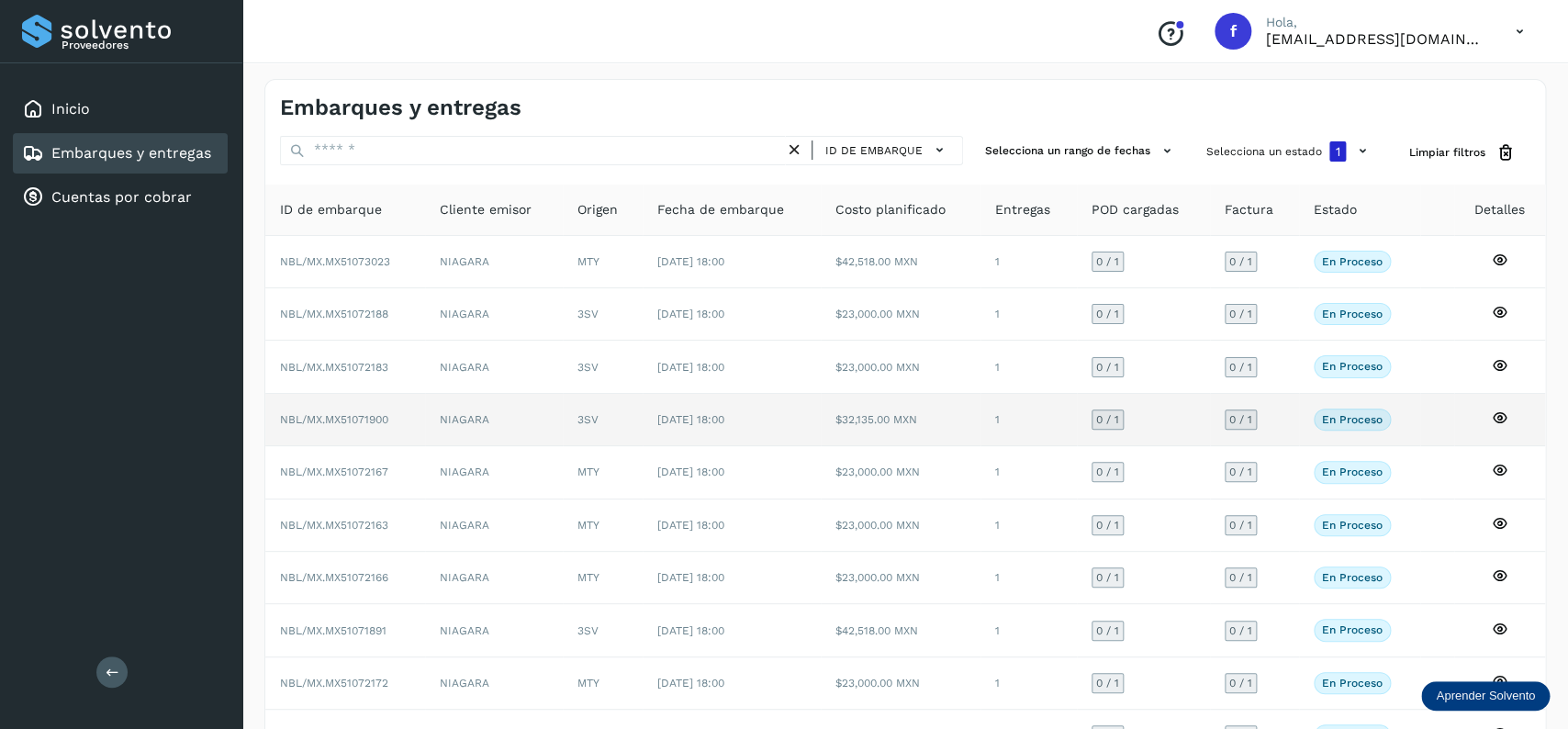
click at [912, 446] on td "$32,135.00 MXN" at bounding box center [900, 419] width 159 height 53
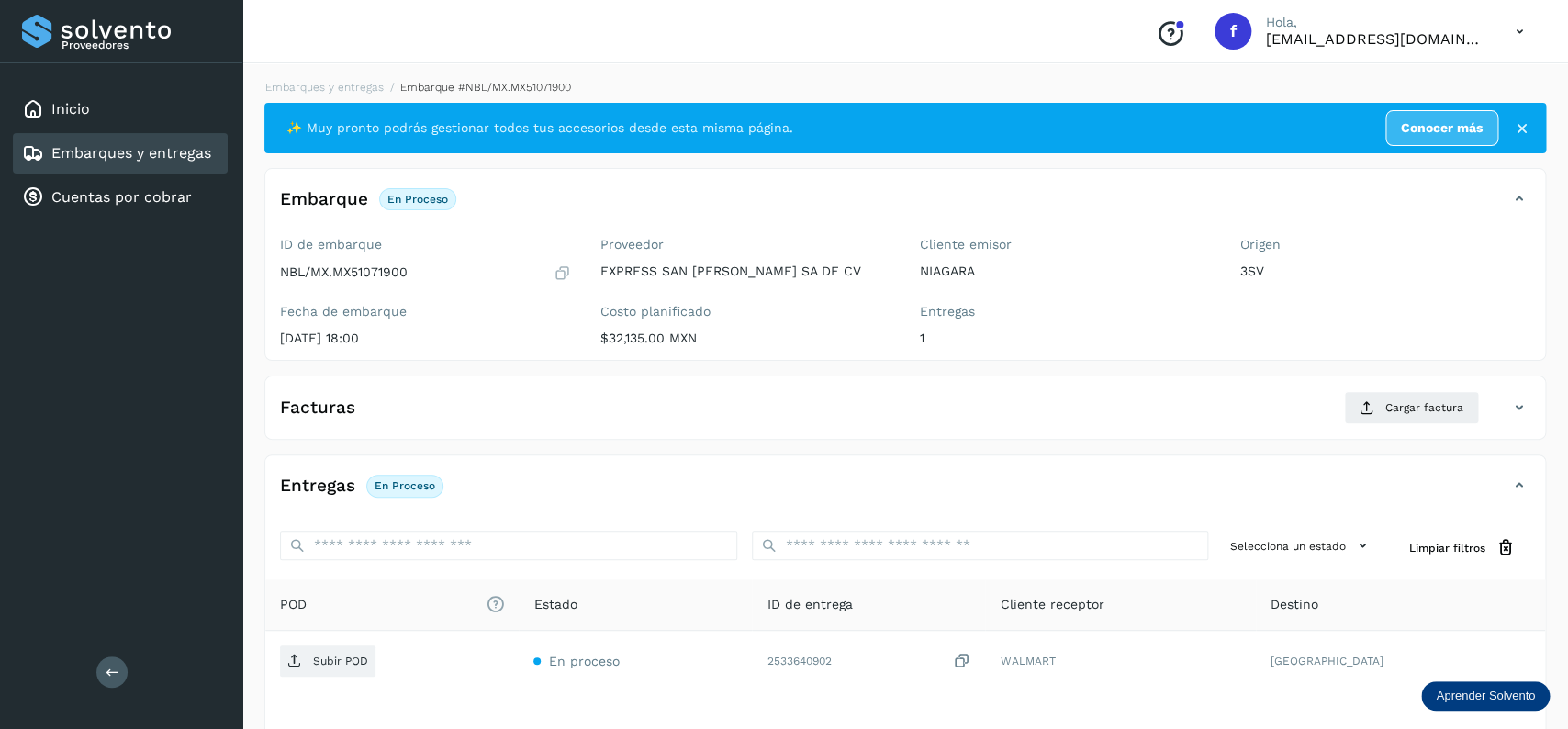
click at [147, 154] on link "Embarques y entregas" at bounding box center [131, 152] width 159 height 18
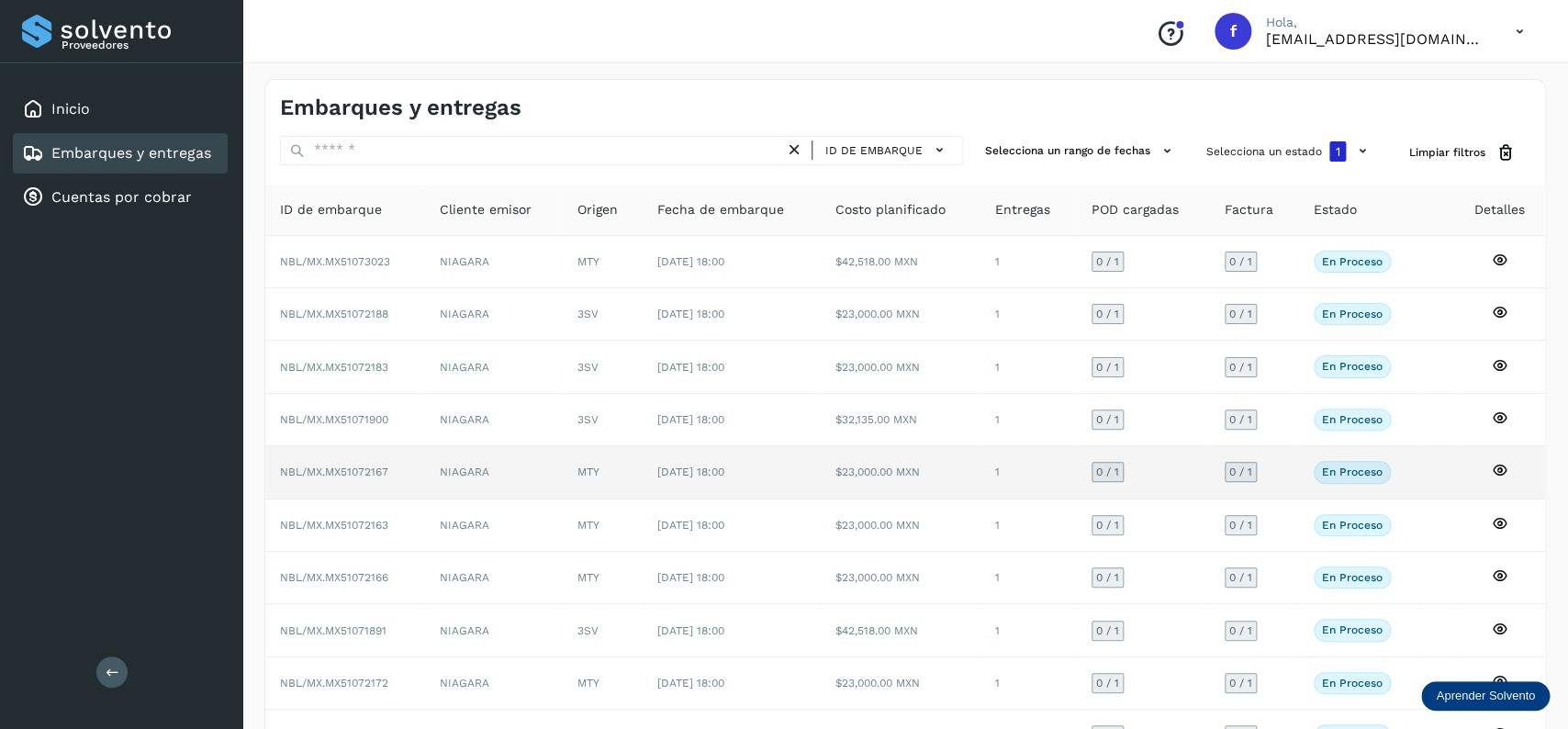
scroll to position [128, 0]
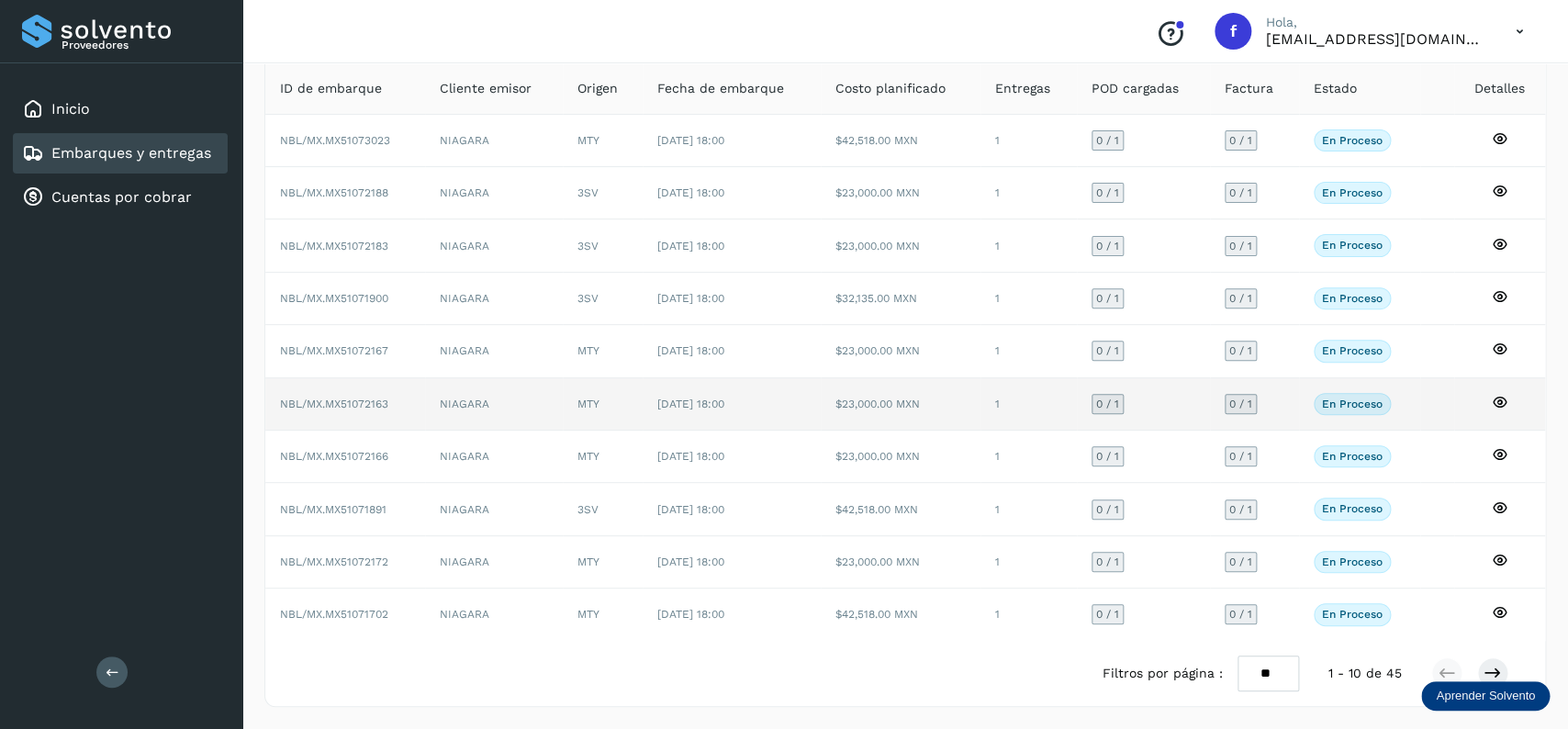
click at [873, 411] on td "$23,000.00 MXN" at bounding box center [900, 404] width 159 height 53
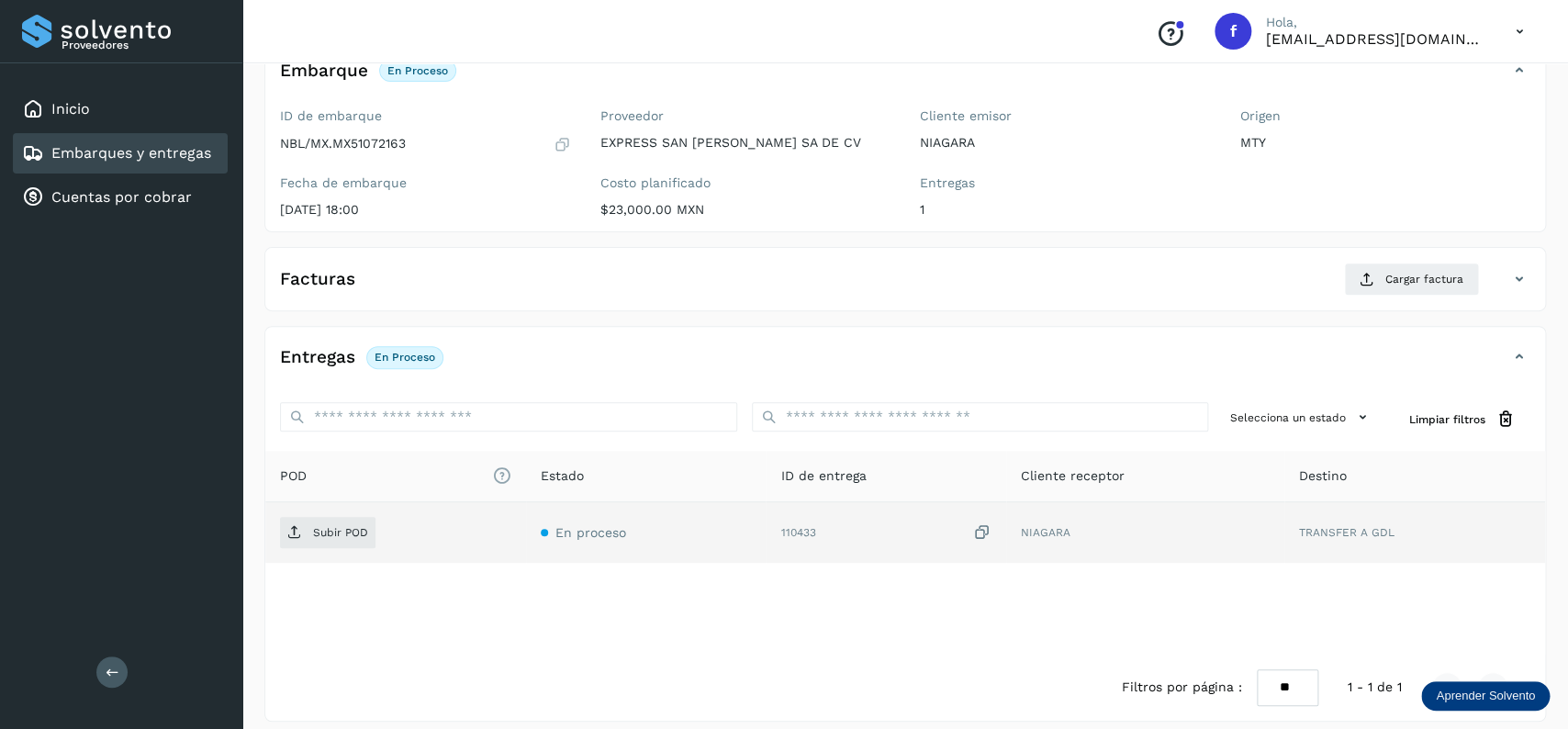
scroll to position [145, 0]
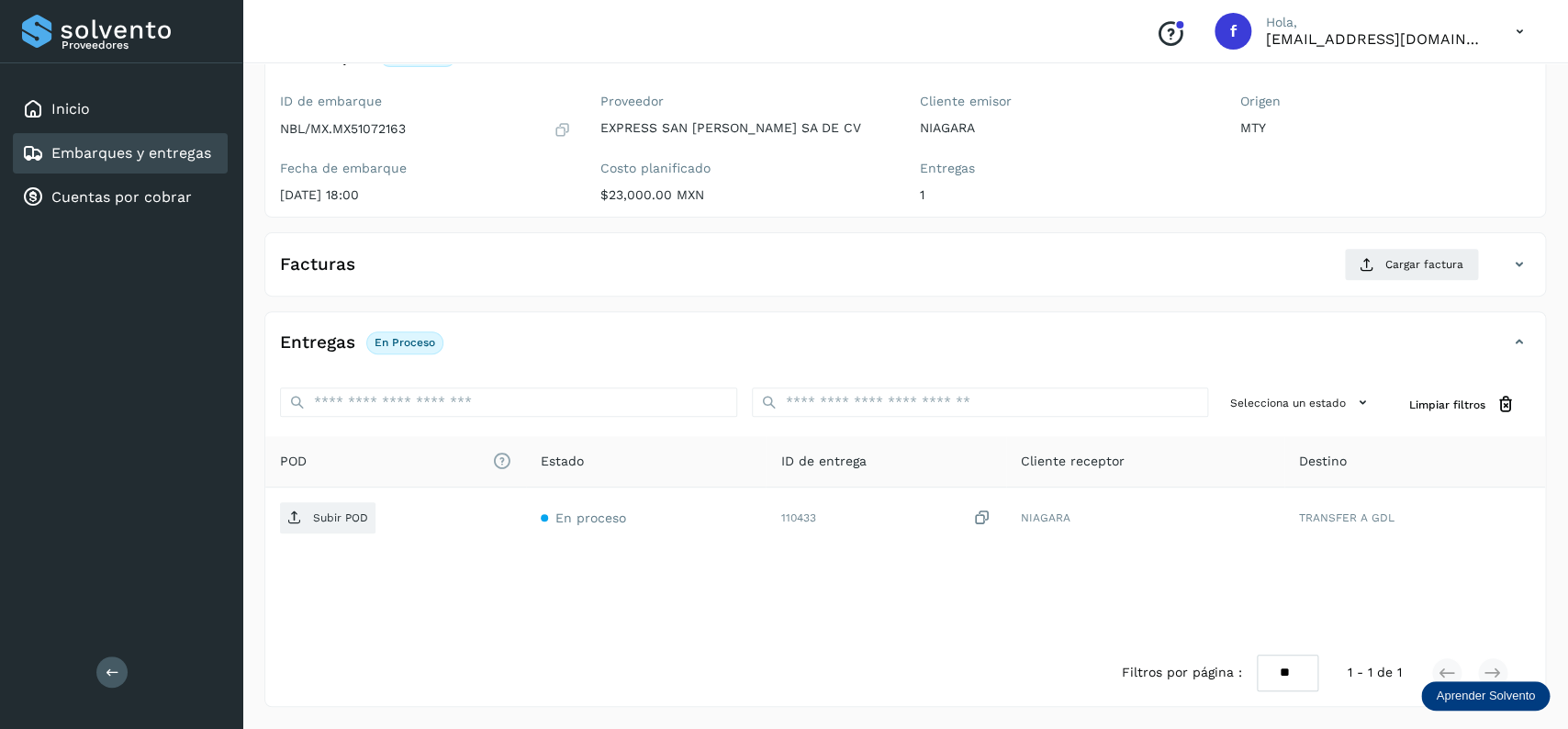
click at [115, 152] on link "Embarques y entregas" at bounding box center [131, 152] width 159 height 18
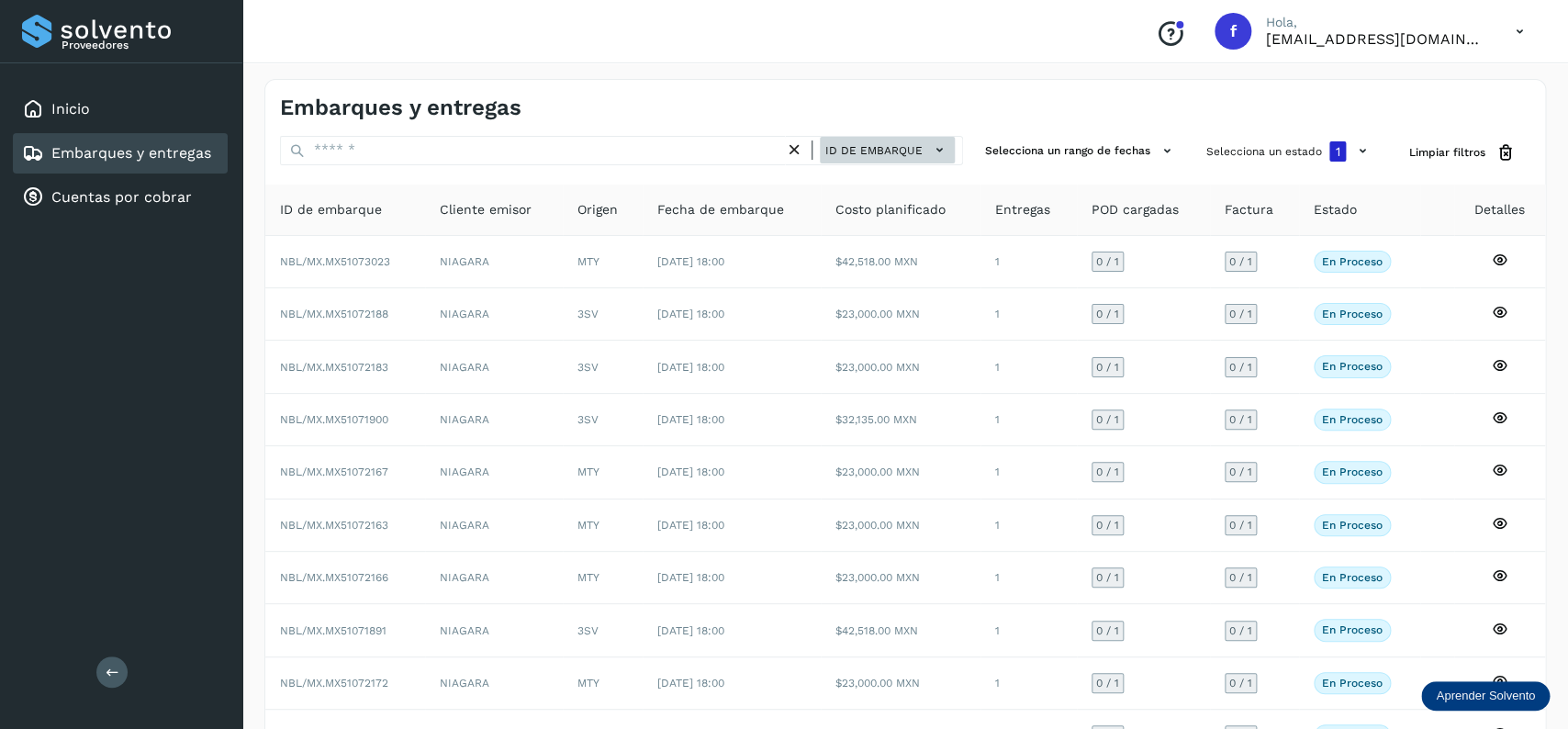
click at [889, 146] on span "ID de embarque" at bounding box center [874, 150] width 98 height 17
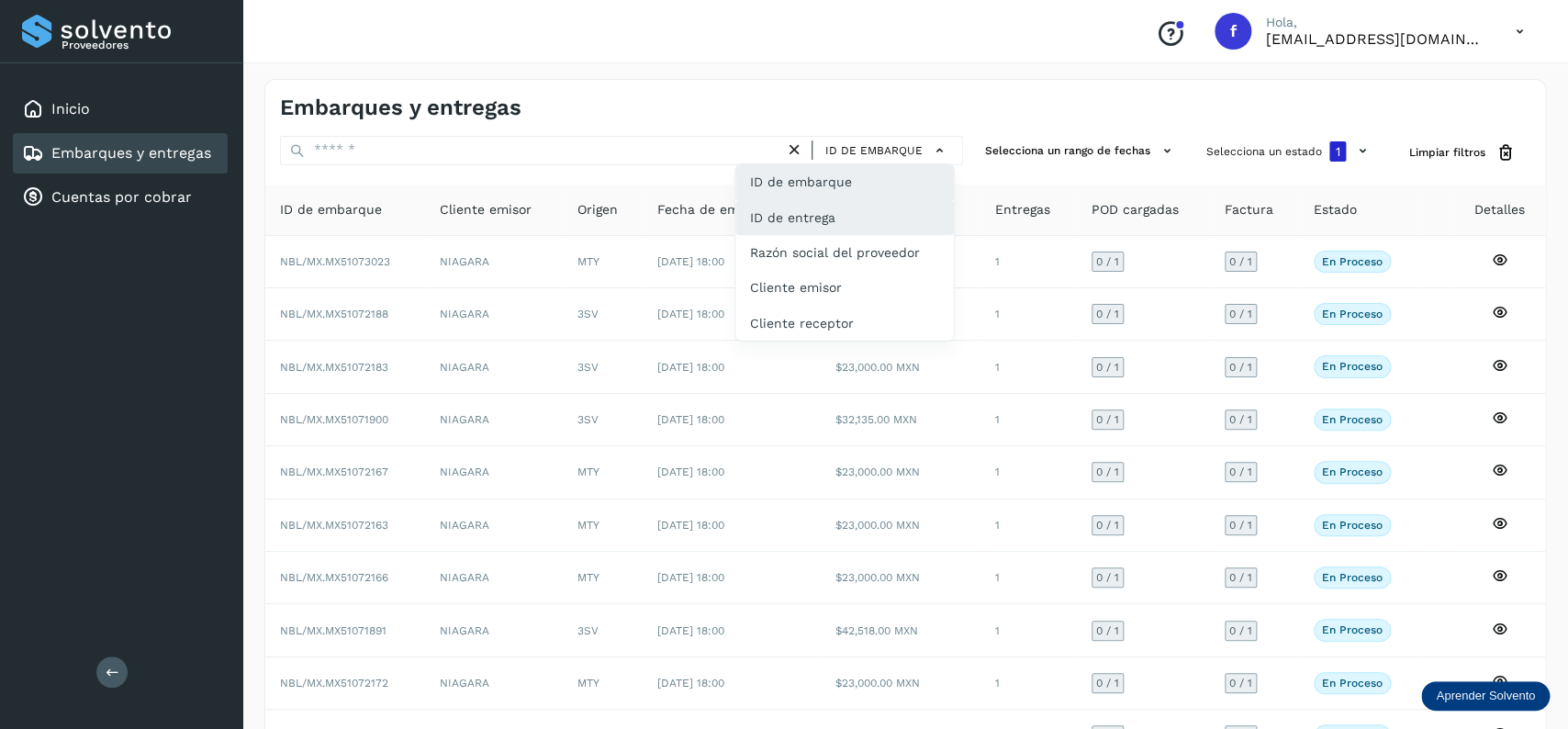
click at [902, 270] on div "ID de entrega" at bounding box center [844, 288] width 218 height 35
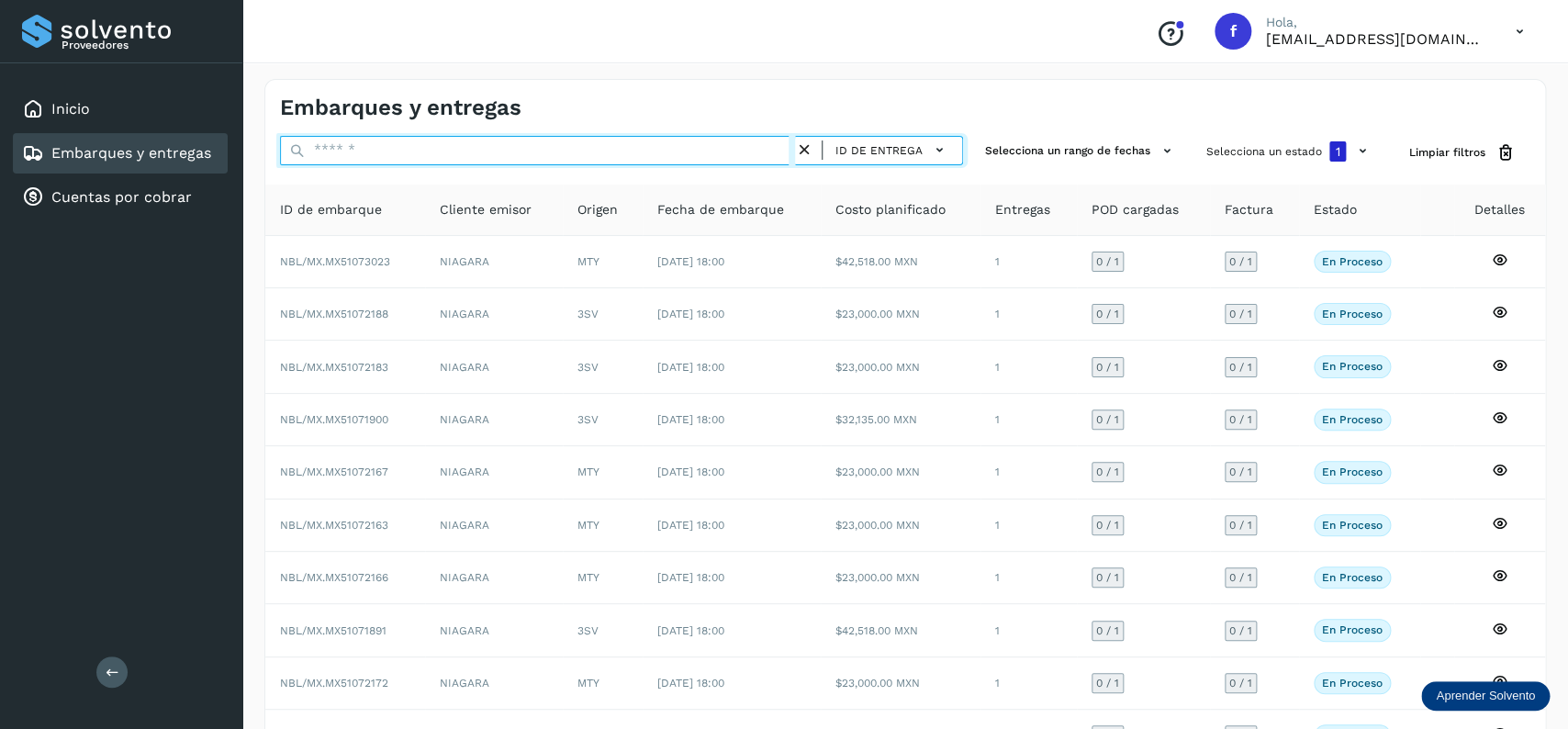
click at [540, 150] on input "text" at bounding box center [537, 150] width 515 height 29
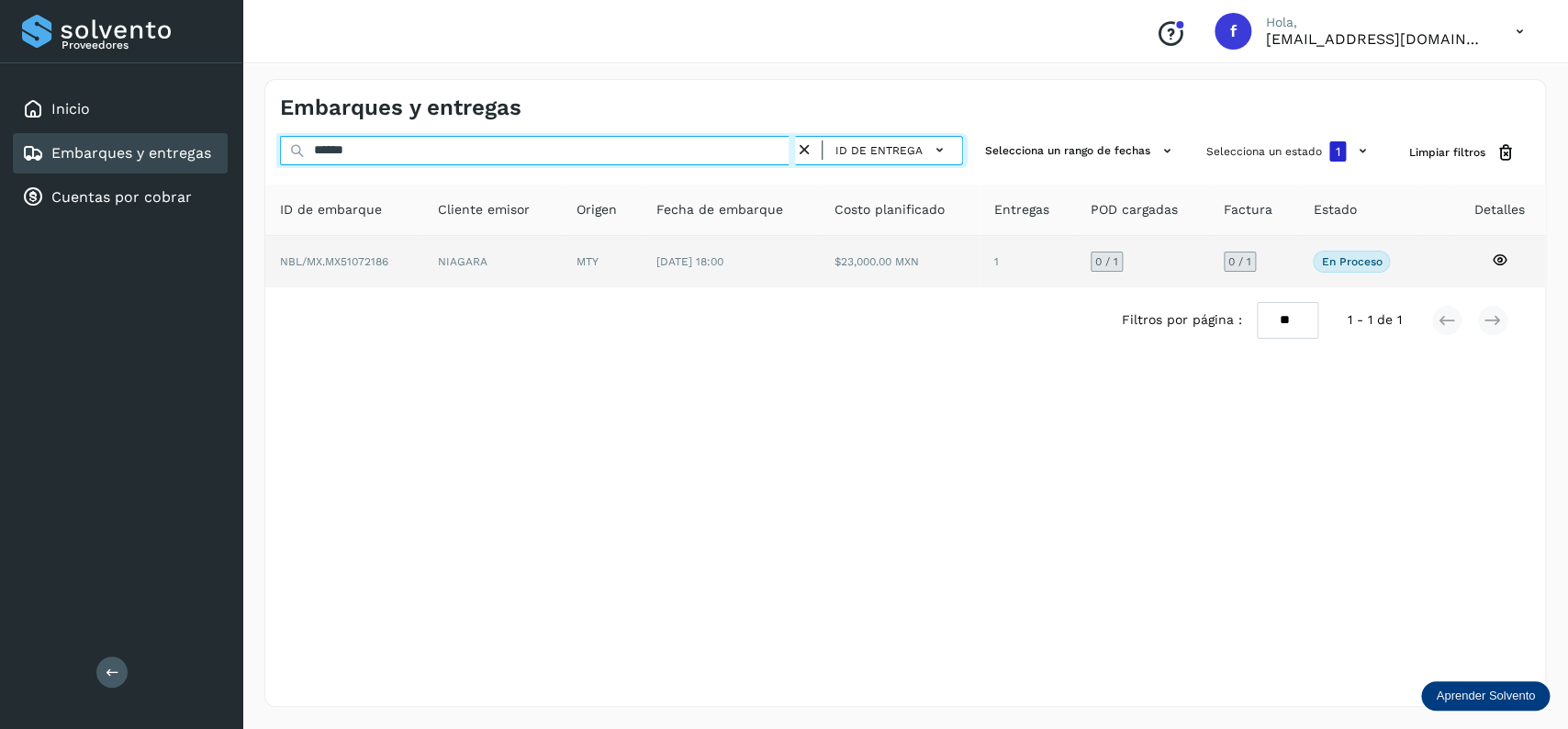
type input "******"
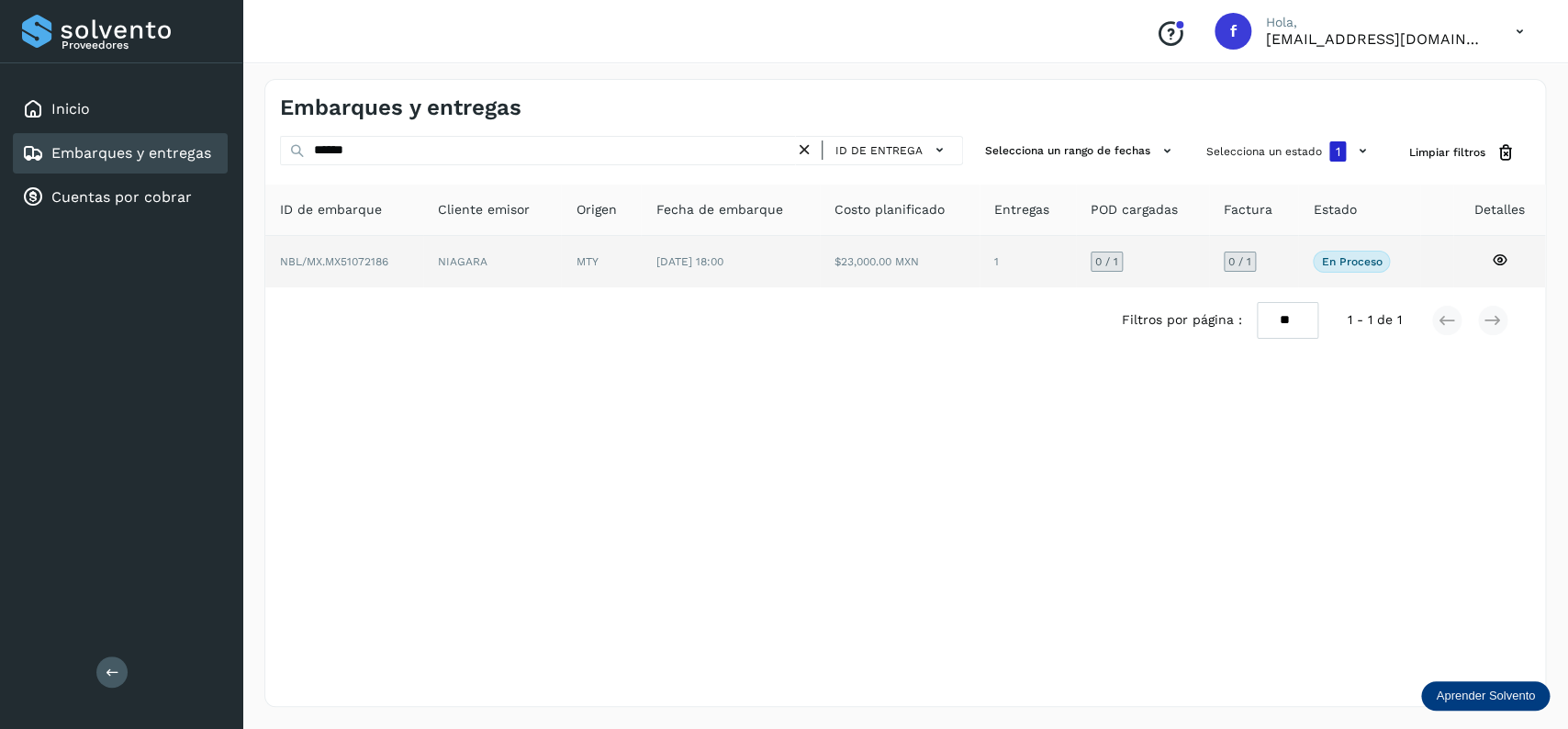
click at [819, 280] on td "[DATE] 18:00" at bounding box center [899, 262] width 159 height 52
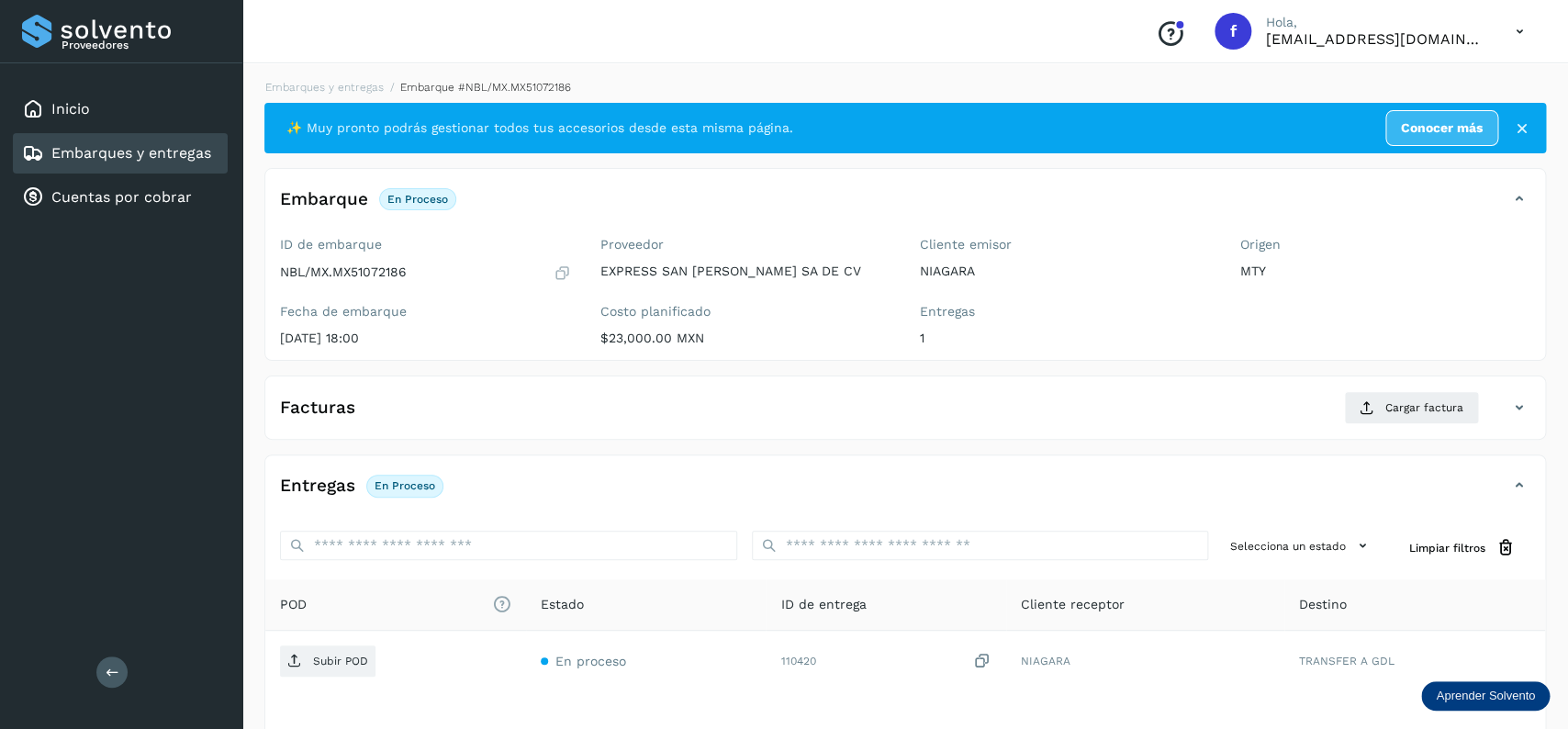
scroll to position [145, 0]
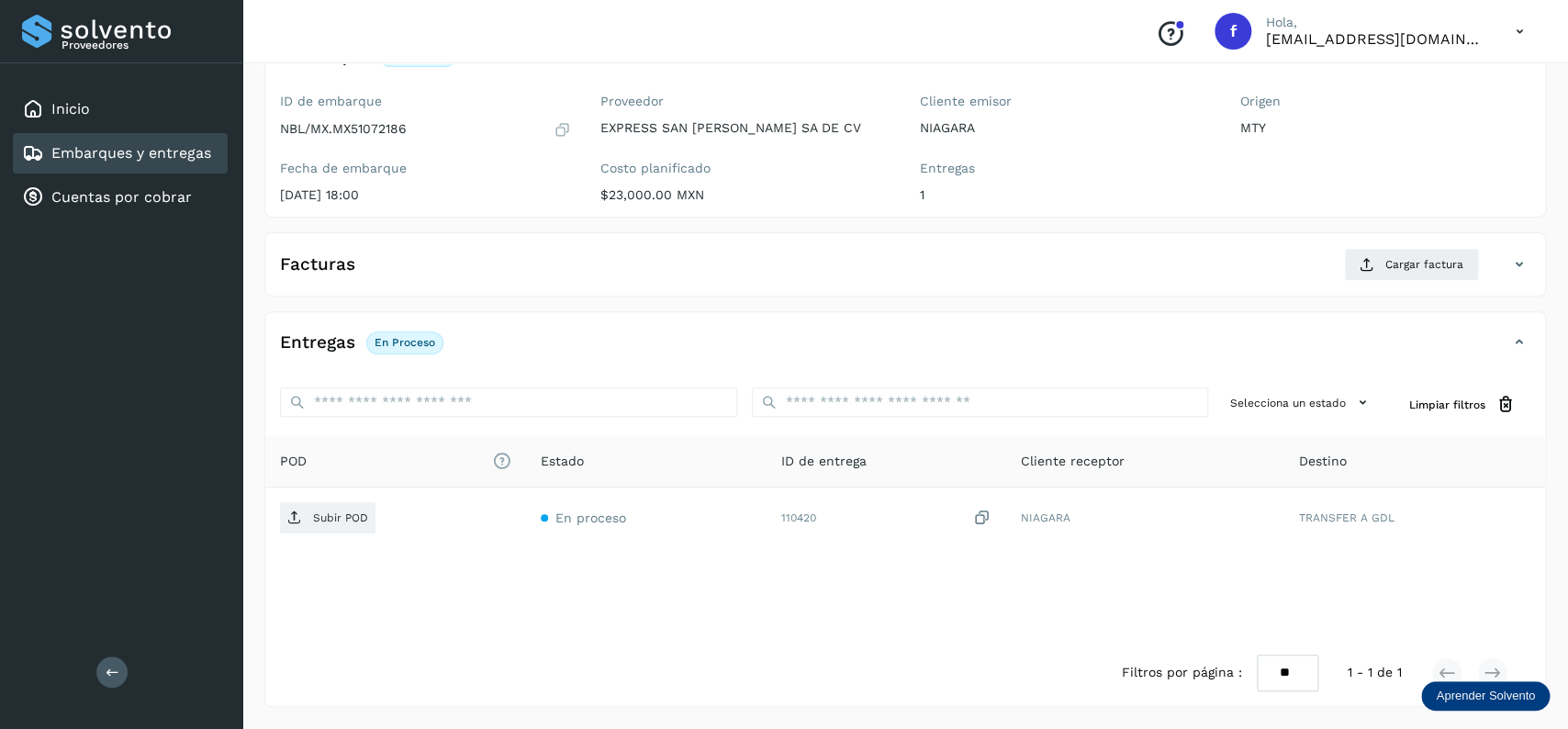
click at [203, 154] on link "Embarques y entregas" at bounding box center [131, 152] width 159 height 18
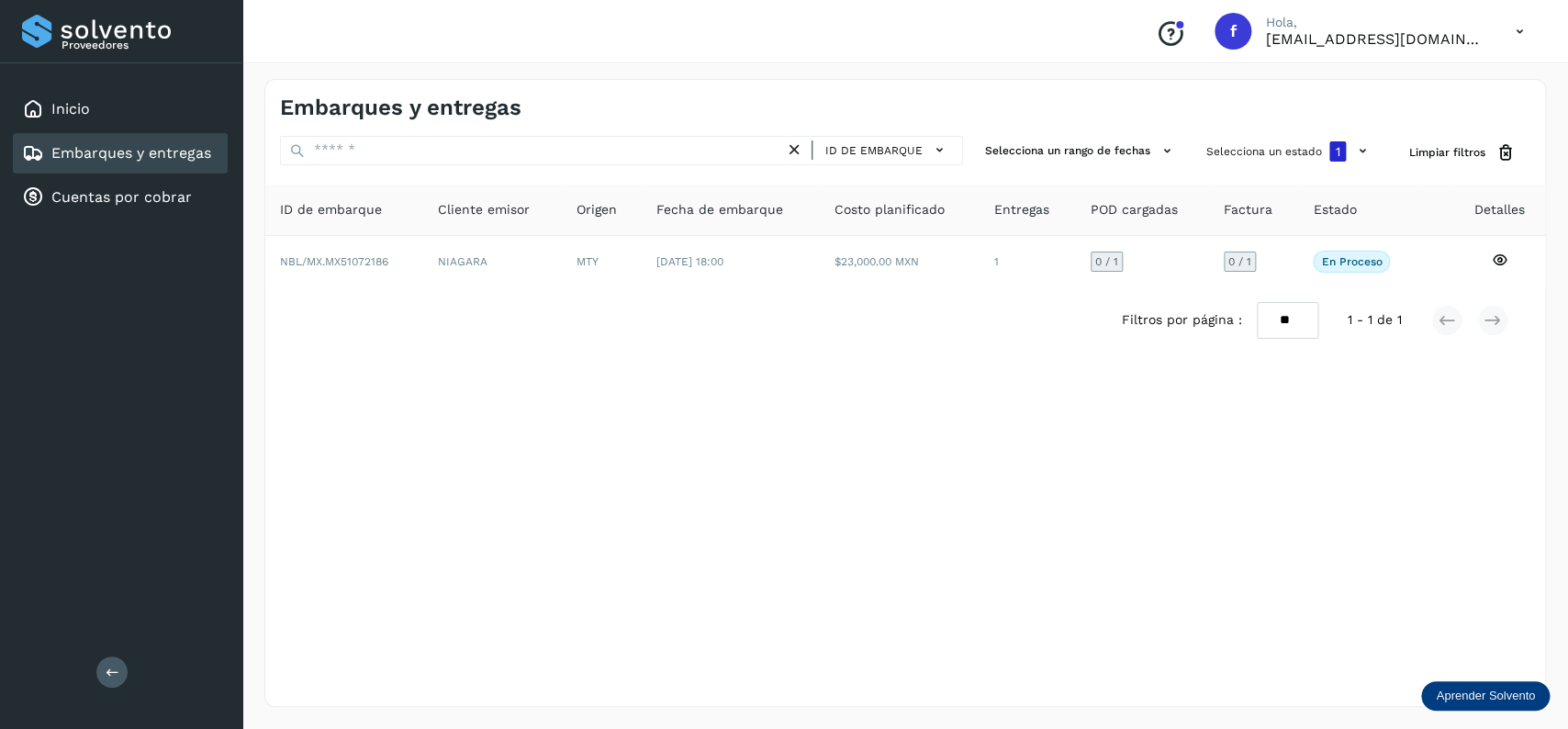
click at [147, 154] on link "Embarques y entregas" at bounding box center [131, 152] width 159 height 18
click at [1314, 138] on button "Selecciona un estado 1" at bounding box center [1290, 151] width 181 height 31
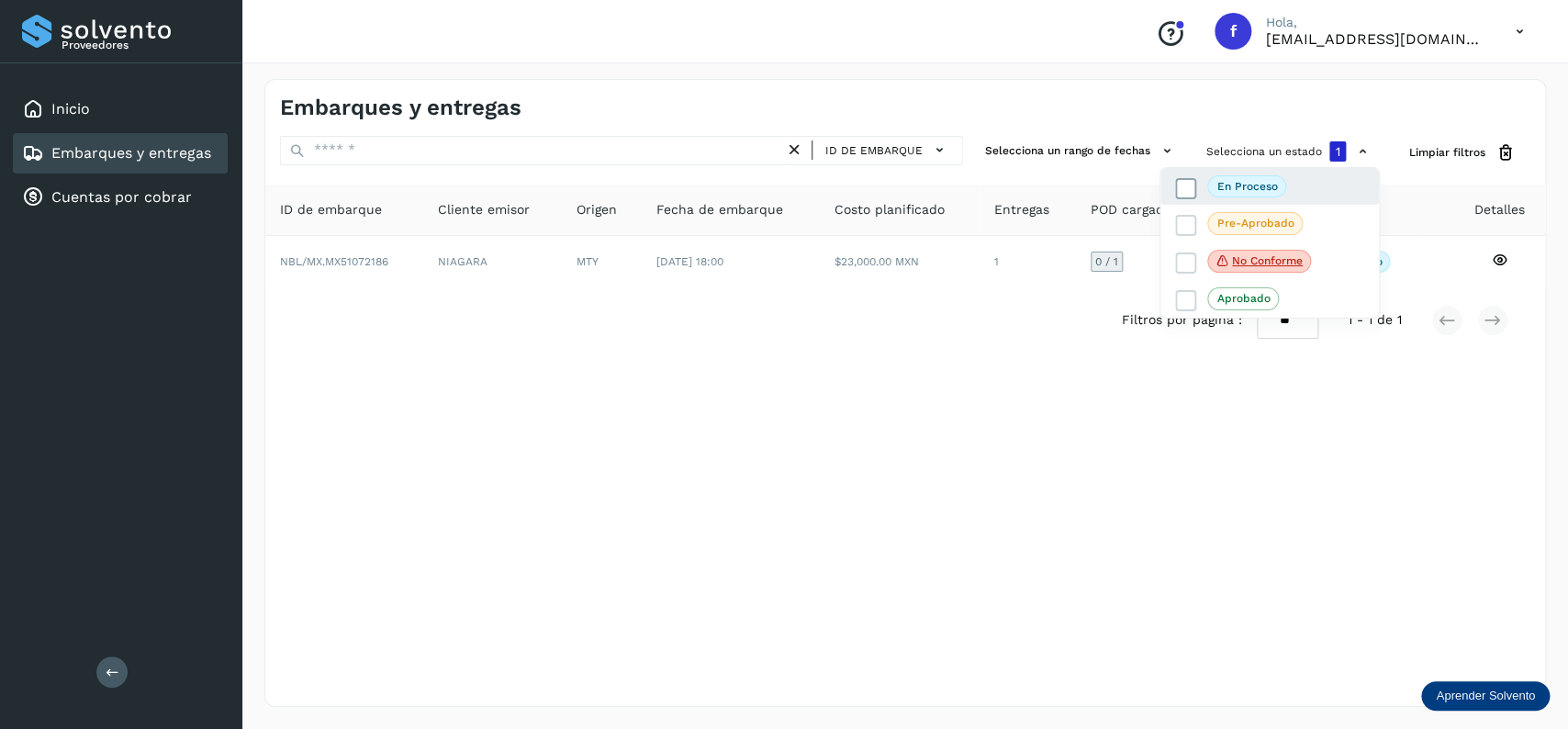
click at [1181, 195] on icon at bounding box center [1186, 188] width 18 height 18
